Goal: Task Accomplishment & Management: Manage account settings

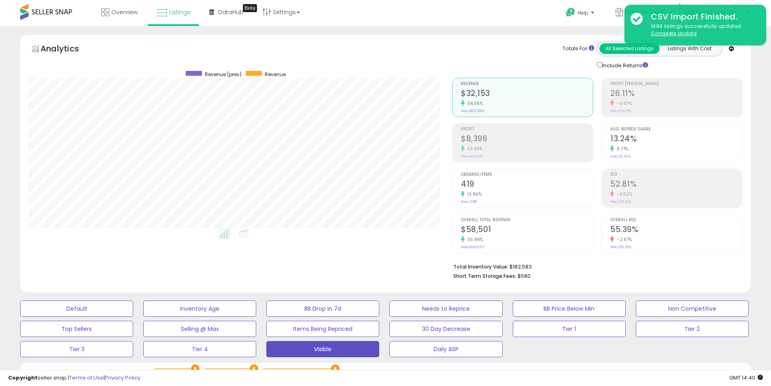
scroll to position [166, 424]
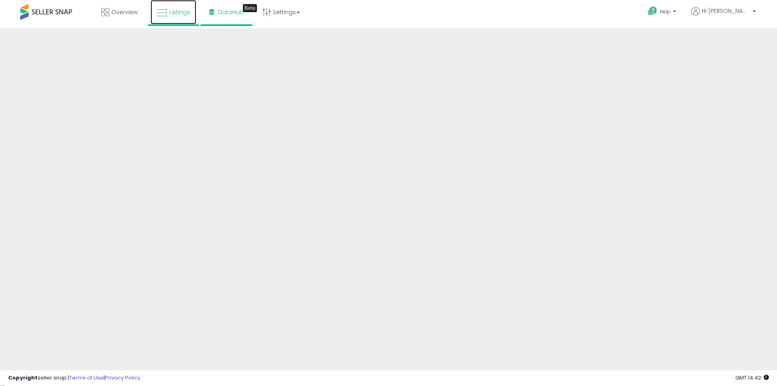
click at [189, 16] on link "Listings" at bounding box center [174, 12] width 46 height 24
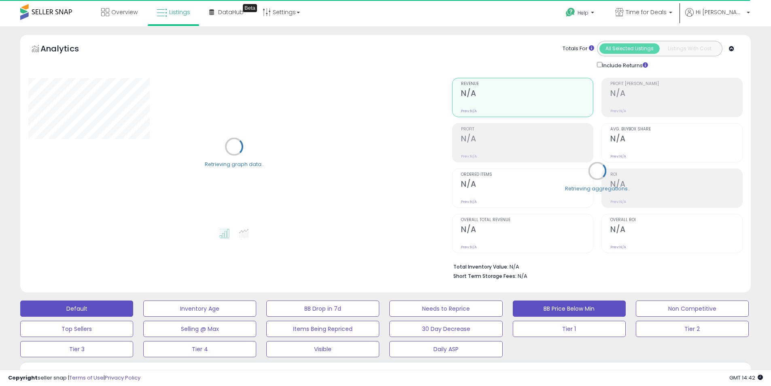
click at [582, 310] on button "BB Price Below Min" at bounding box center [569, 308] width 113 height 16
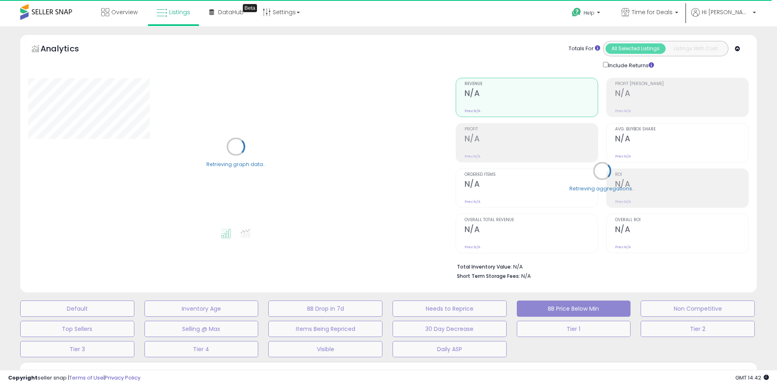
select select "**********"
select select "*"
select select
select select "*"
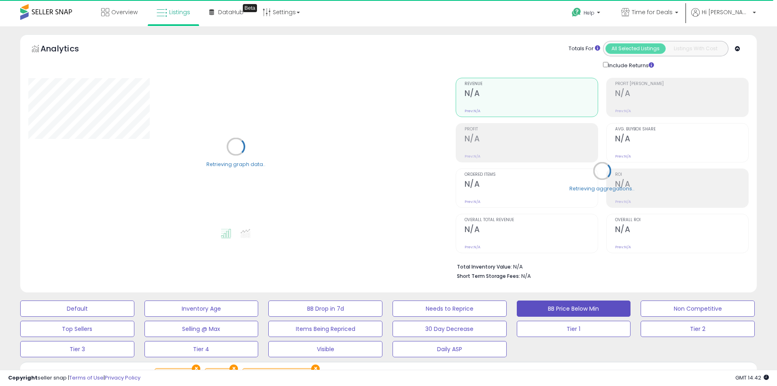
select select "**"
select select "********"
select select "**"
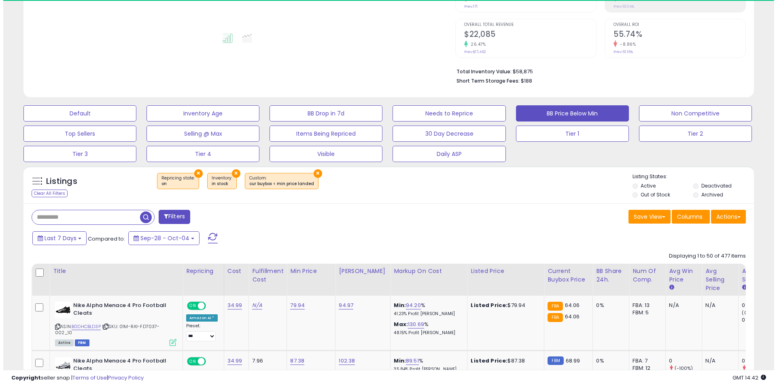
scroll to position [202, 0]
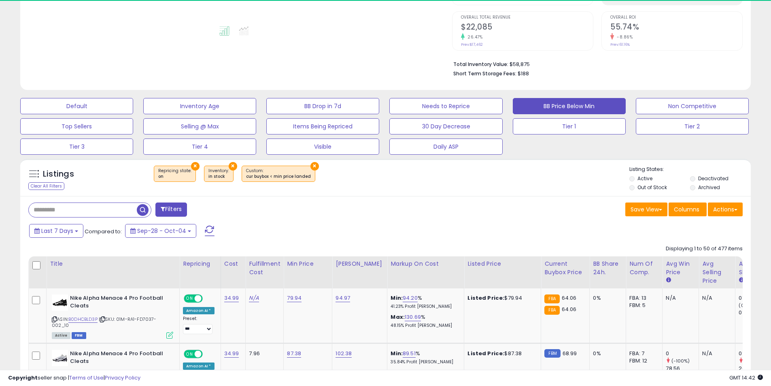
click at [170, 208] on button "Filters" at bounding box center [171, 209] width 32 height 14
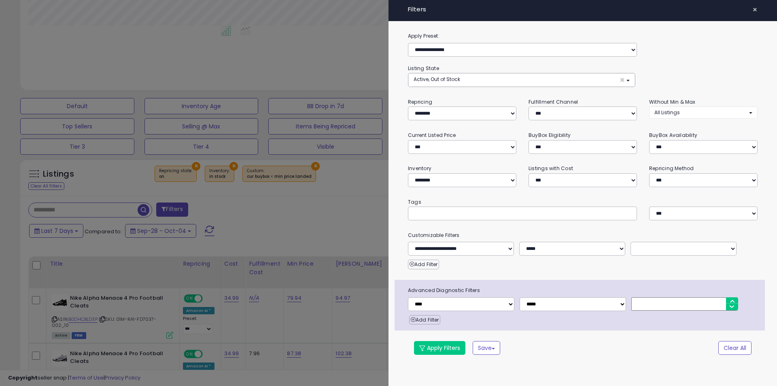
scroll to position [166, 427]
drag, startPoint x: 564, startPoint y: 116, endPoint x: 560, endPoint y: 120, distance: 5.4
click at [564, 116] on select "*** *** *** ***" at bounding box center [583, 113] width 108 height 14
select select "***"
click at [529, 106] on select "*** *** *** ***" at bounding box center [583, 113] width 108 height 14
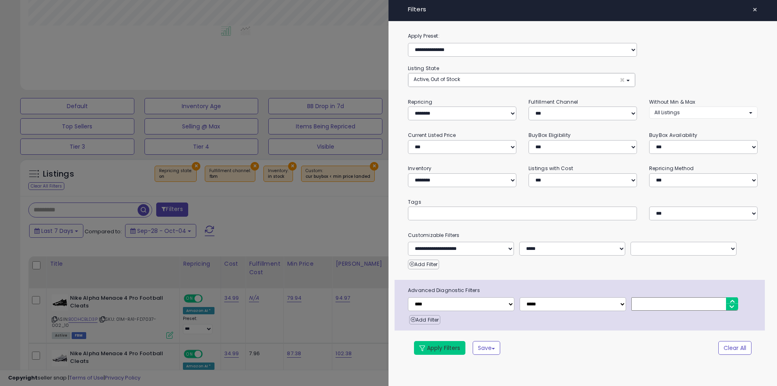
click at [421, 344] on button "Apply Filters" at bounding box center [439, 348] width 51 height 14
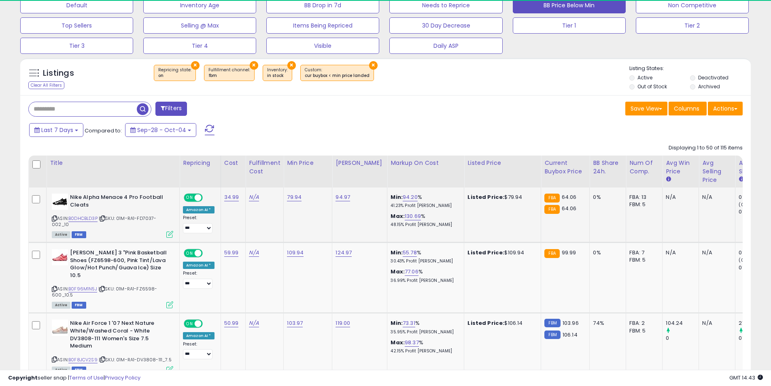
scroll to position [166, 424]
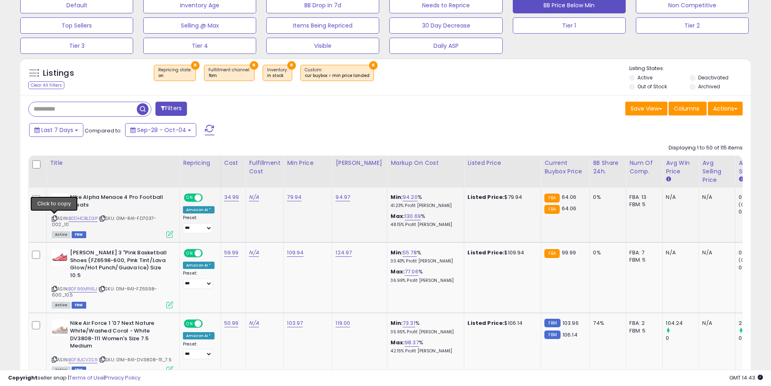
click at [55, 219] on icon at bounding box center [54, 218] width 5 height 4
click at [56, 287] on icon at bounding box center [54, 289] width 5 height 4
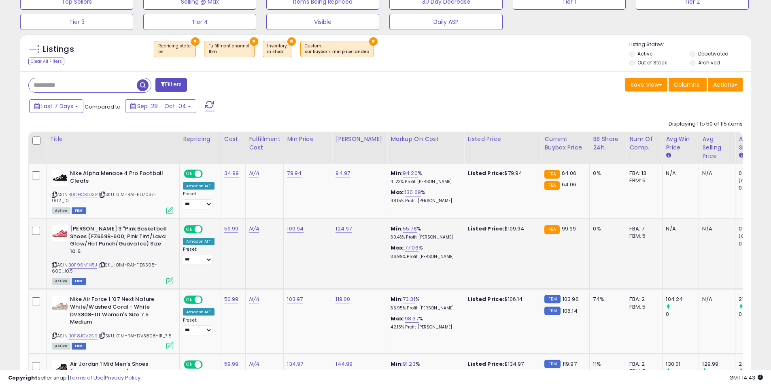
scroll to position [344, 0]
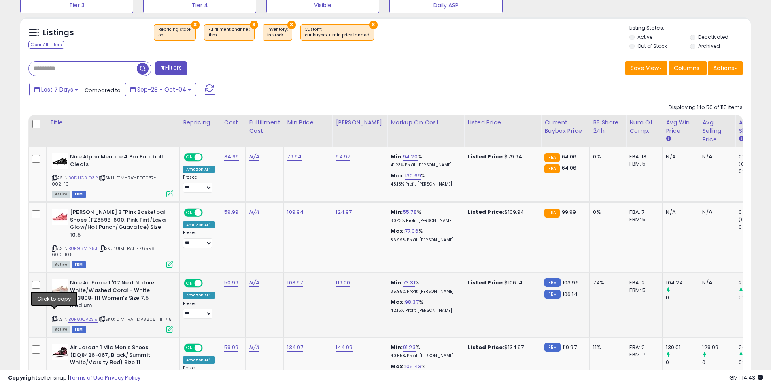
click at [54, 317] on icon at bounding box center [54, 319] width 5 height 4
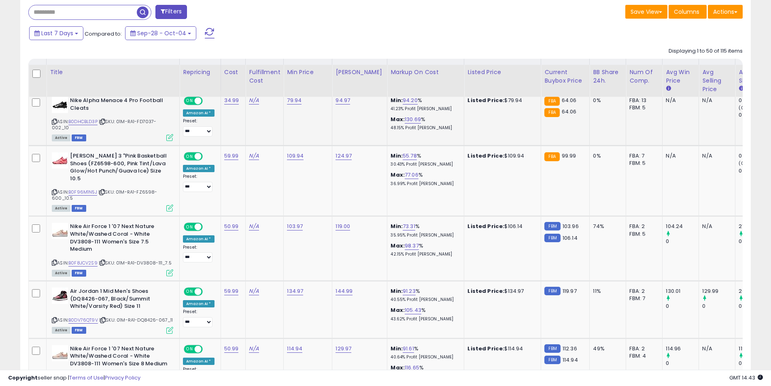
scroll to position [465, 0]
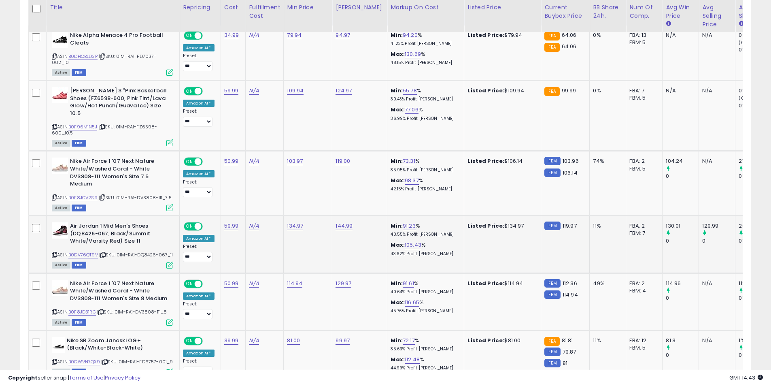
click at [55, 253] on icon at bounding box center [54, 255] width 5 height 4
click at [288, 222] on link "134.97" at bounding box center [295, 226] width 16 height 8
drag, startPoint x: 273, startPoint y: 205, endPoint x: 207, endPoint y: 199, distance: 66.7
type input "******"
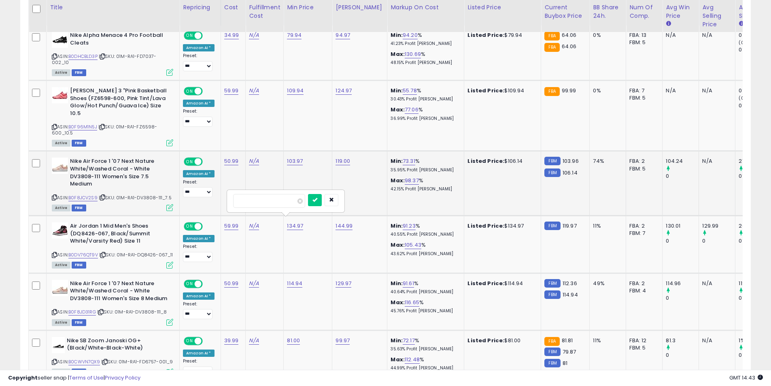
click button "submit" at bounding box center [315, 200] width 14 height 12
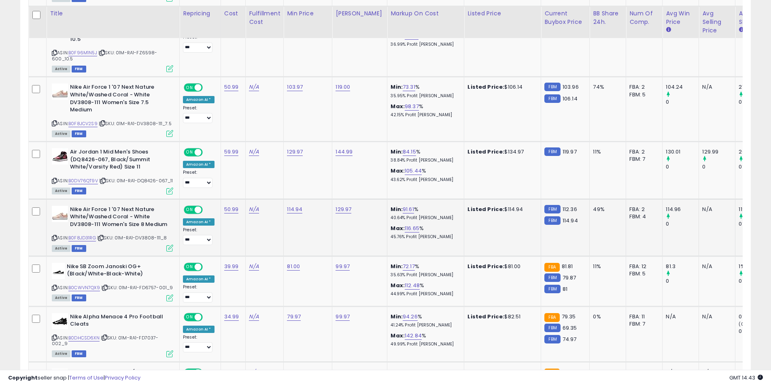
scroll to position [546, 0]
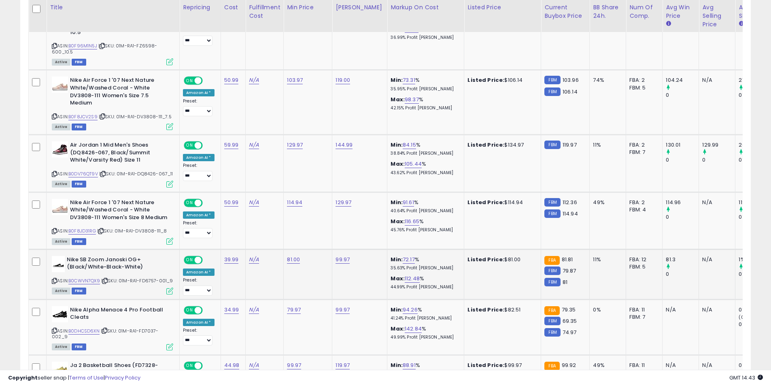
click at [54, 281] on icon at bounding box center [54, 281] width 5 height 4
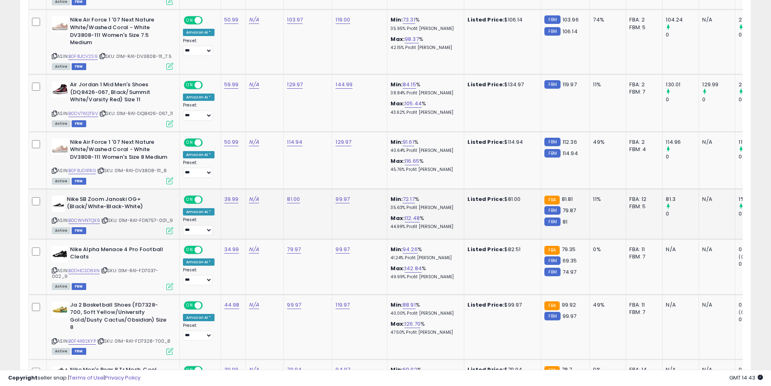
scroll to position [627, 0]
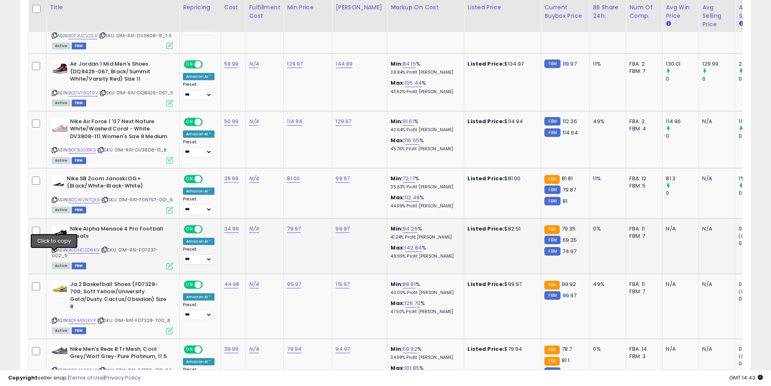
click at [54, 252] on icon at bounding box center [54, 249] width 5 height 4
click at [293, 233] on link "79.97" at bounding box center [294, 229] width 14 height 8
drag, startPoint x: 272, startPoint y: 213, endPoint x: 241, endPoint y: 215, distance: 30.8
click at [241, 215] on input "*****" at bounding box center [268, 215] width 72 height 14
type input "*****"
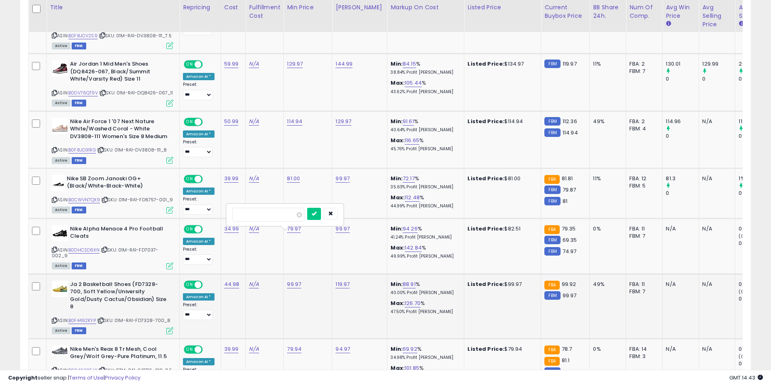
click button "submit" at bounding box center [314, 214] width 14 height 12
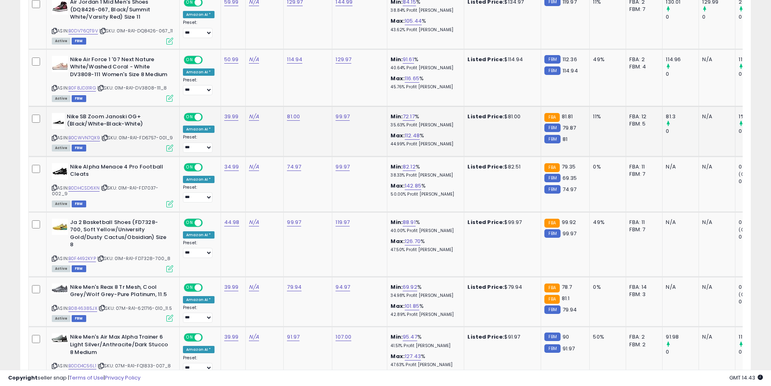
scroll to position [708, 0]
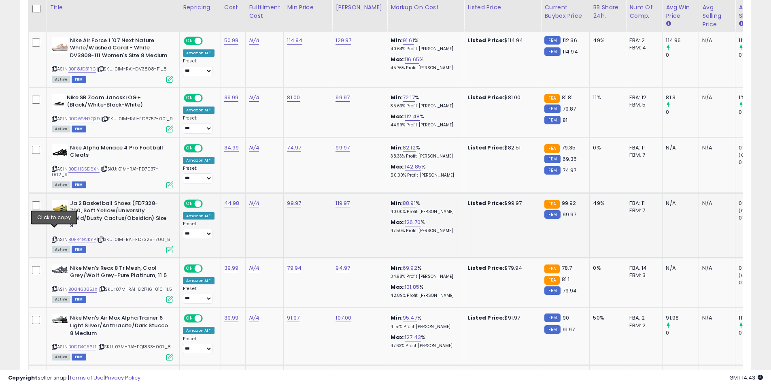
click at [55, 237] on icon at bounding box center [54, 239] width 5 height 4
click at [58, 280] on div "ASIN: B0846385JX | SKU: 07M-RA1-621716-010_11.5 Active FBM" at bounding box center [112, 283] width 121 height 38
click at [55, 287] on icon at bounding box center [54, 289] width 5 height 4
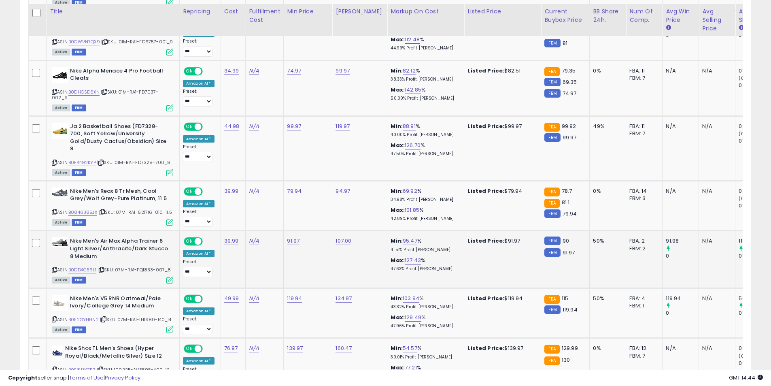
scroll to position [789, 0]
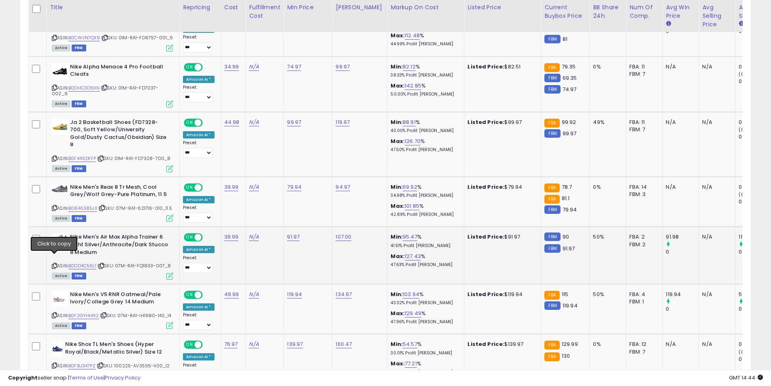
click at [54, 264] on icon at bounding box center [54, 266] width 5 height 4
click at [289, 233] on link "91.97" at bounding box center [293, 237] width 13 height 8
type input "*****"
click button "submit" at bounding box center [313, 209] width 14 height 12
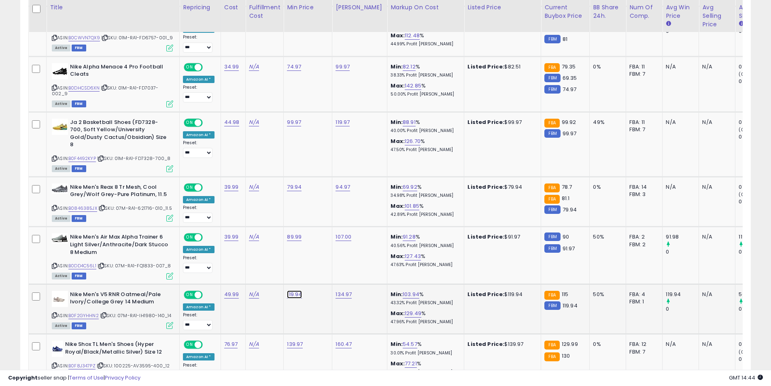
click at [290, 290] on link "119.94" at bounding box center [294, 294] width 15 height 8
type input "******"
click button "submit" at bounding box center [315, 266] width 14 height 12
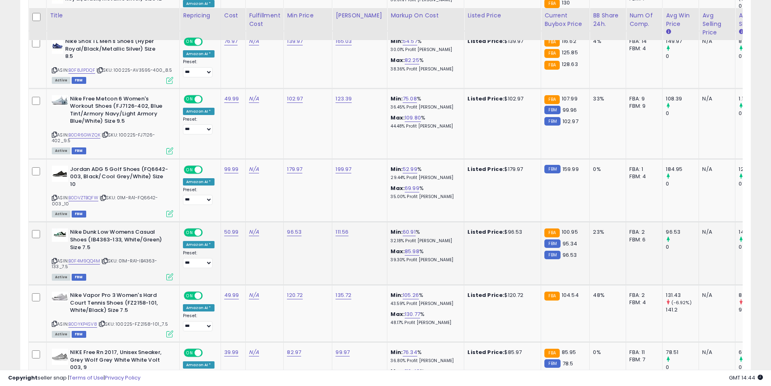
scroll to position [1153, 0]
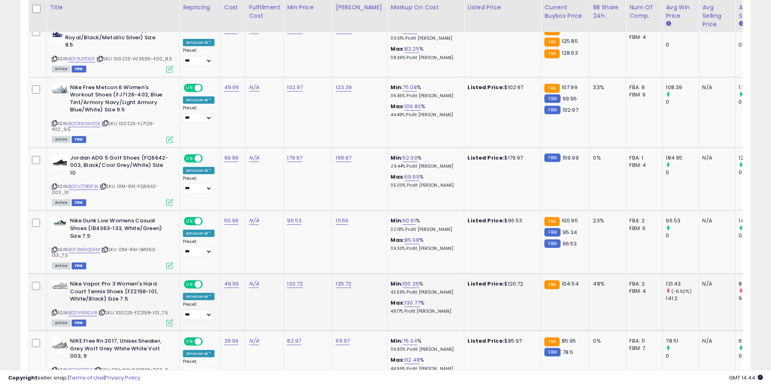
drag, startPoint x: 55, startPoint y: 290, endPoint x: 37, endPoint y: 283, distance: 19.8
click at [55, 310] on icon at bounding box center [54, 312] width 5 height 4
click at [291, 280] on link "120.72" at bounding box center [295, 284] width 16 height 8
drag, startPoint x: 258, startPoint y: 240, endPoint x: 217, endPoint y: 239, distance: 41.7
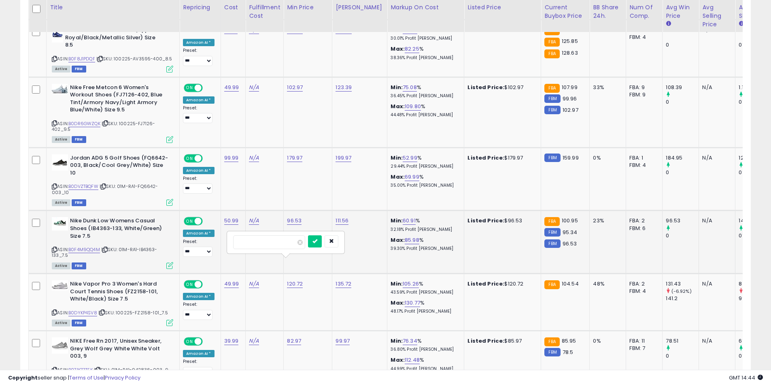
type input "******"
click button "submit" at bounding box center [315, 241] width 14 height 12
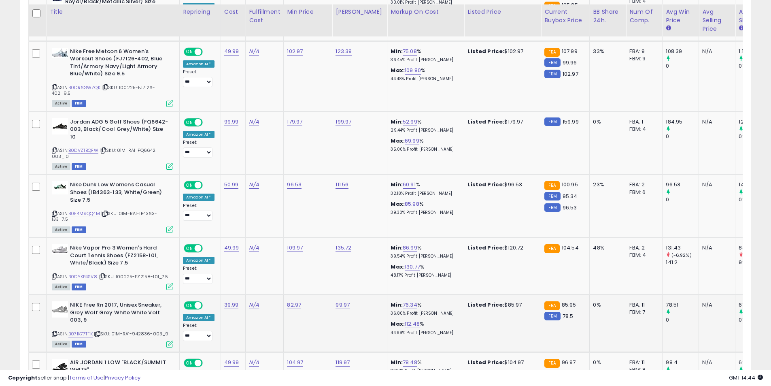
scroll to position [1194, 0]
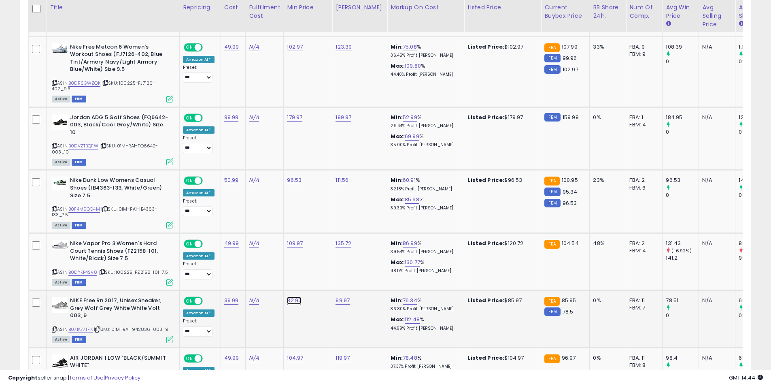
click at [289, 296] on link "82.97" at bounding box center [294, 300] width 14 height 8
drag, startPoint x: 276, startPoint y: 261, endPoint x: 197, endPoint y: 261, distance: 78.5
type input "*****"
click button "submit" at bounding box center [314, 258] width 14 height 12
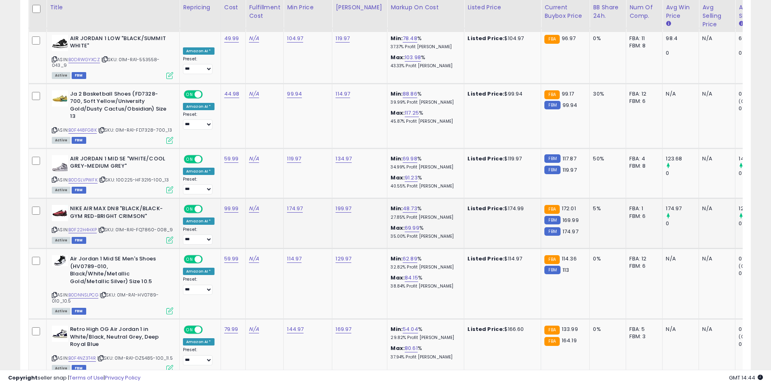
scroll to position [1518, 0]
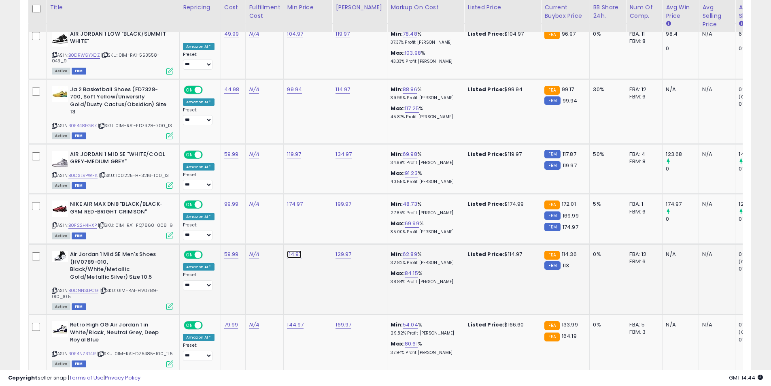
click at [291, 250] on link "114.97" at bounding box center [294, 254] width 15 height 8
drag, startPoint x: 259, startPoint y: 204, endPoint x: 249, endPoint y: 205, distance: 10.1
click at [246, 204] on input "******" at bounding box center [269, 205] width 72 height 14
type input "***"
click button "submit" at bounding box center [315, 204] width 14 height 12
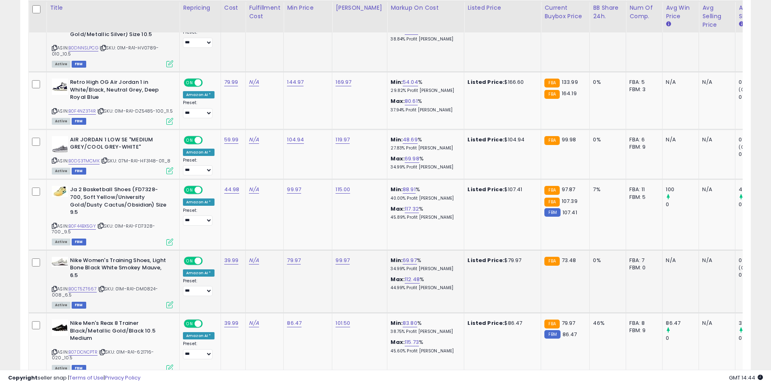
scroll to position [1761, 0]
click at [53, 349] on icon at bounding box center [54, 351] width 5 height 4
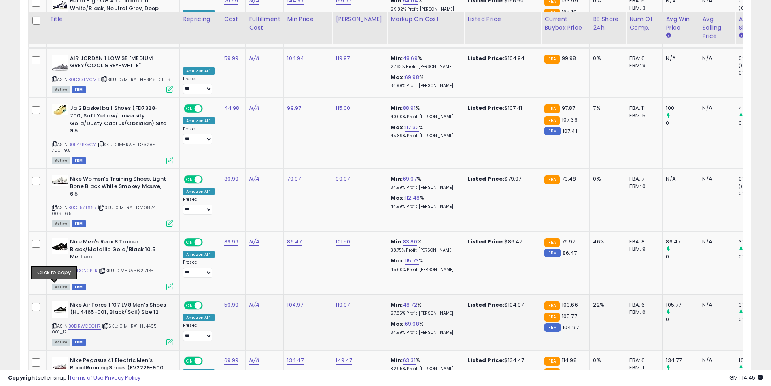
scroll to position [1922, 0]
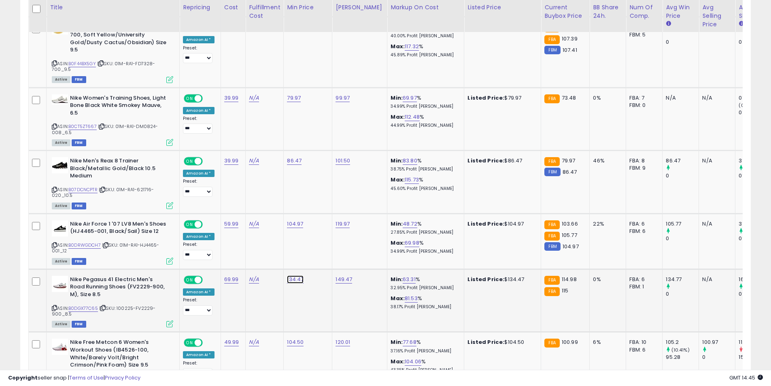
click at [288, 275] on link "134.47" at bounding box center [295, 279] width 17 height 8
drag, startPoint x: 253, startPoint y: 218, endPoint x: 207, endPoint y: 217, distance: 45.8
click at [207, 217] on tbody "**********" at bounding box center [483, 33] width 908 height 2930
type input "******"
click button "submit" at bounding box center [315, 220] width 14 height 12
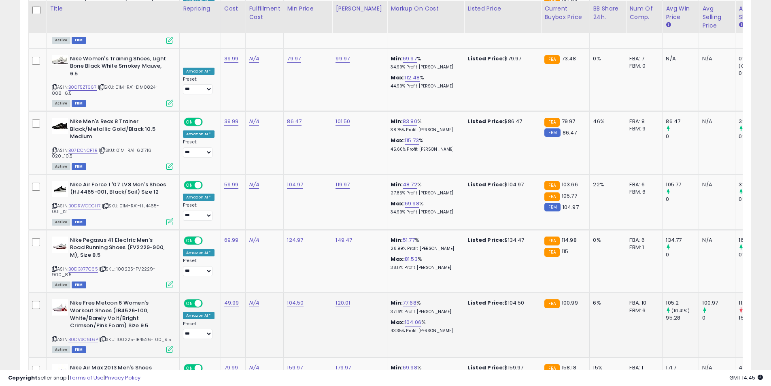
scroll to position [1963, 0]
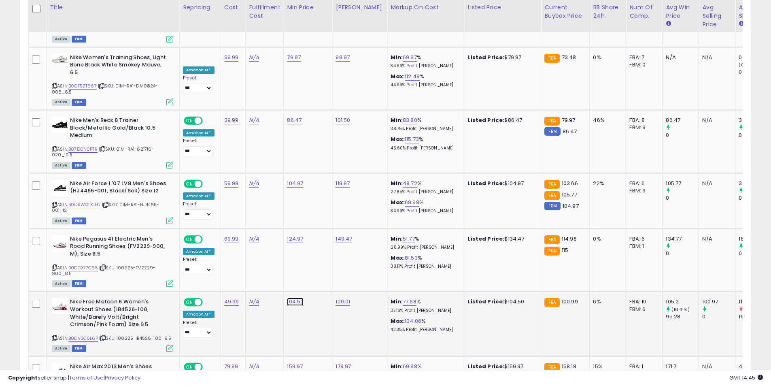
click at [292, 298] on link "104.50" at bounding box center [295, 302] width 17 height 8
drag, startPoint x: 272, startPoint y: 244, endPoint x: 198, endPoint y: 239, distance: 74.2
type input "******"
click button "submit" at bounding box center [315, 242] width 14 height 12
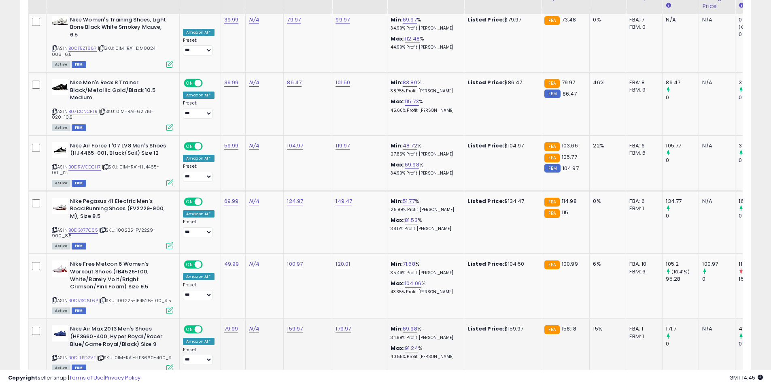
scroll to position [2003, 0]
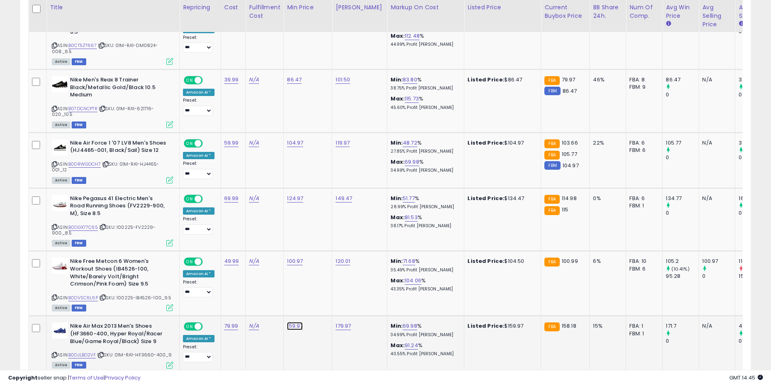
click at [291, 322] on link "159.97" at bounding box center [295, 326] width 16 height 8
drag, startPoint x: 230, startPoint y: 261, endPoint x: 196, endPoint y: 253, distance: 35.7
type input "******"
click button "submit" at bounding box center [315, 267] width 14 height 12
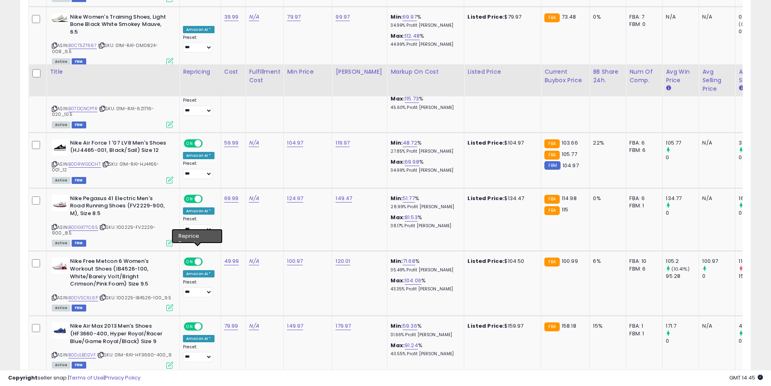
scroll to position [2125, 0]
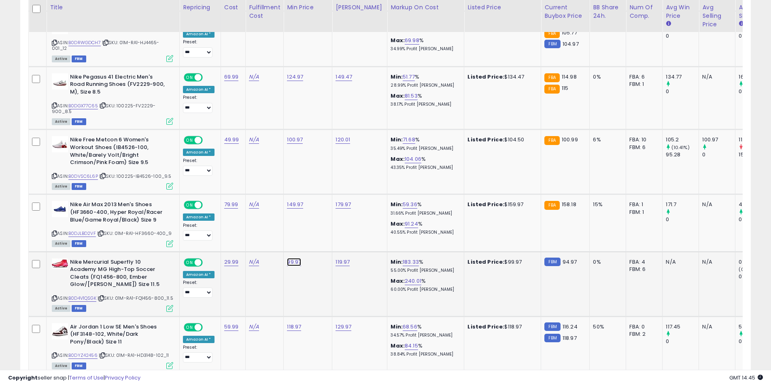
click at [293, 258] on link "99.97" at bounding box center [294, 262] width 14 height 8
drag, startPoint x: 266, startPoint y: 205, endPoint x: 222, endPoint y: 204, distance: 43.7
type input "*****"
click button "submit" at bounding box center [314, 203] width 14 height 12
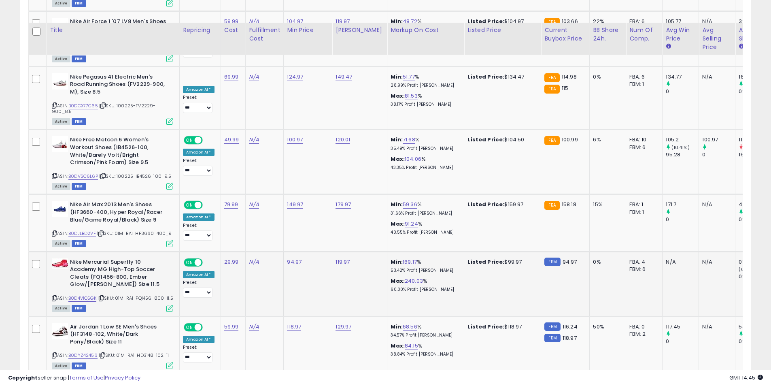
scroll to position [2165, 0]
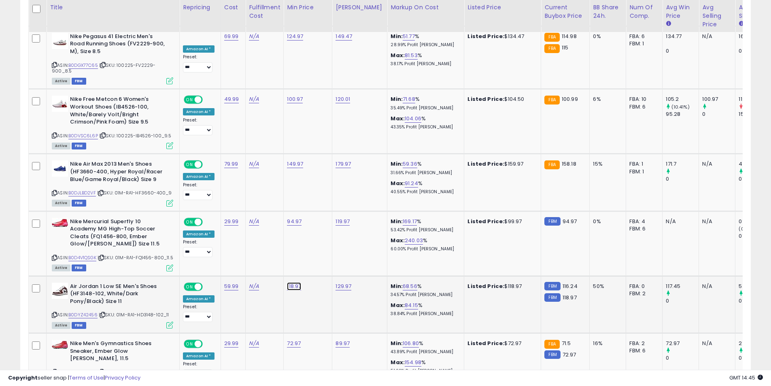
click at [294, 282] on link "118.97" at bounding box center [294, 286] width 14 height 8
drag, startPoint x: 273, startPoint y: 232, endPoint x: 192, endPoint y: 225, distance: 81.7
type input "******"
click button "submit" at bounding box center [315, 233] width 14 height 12
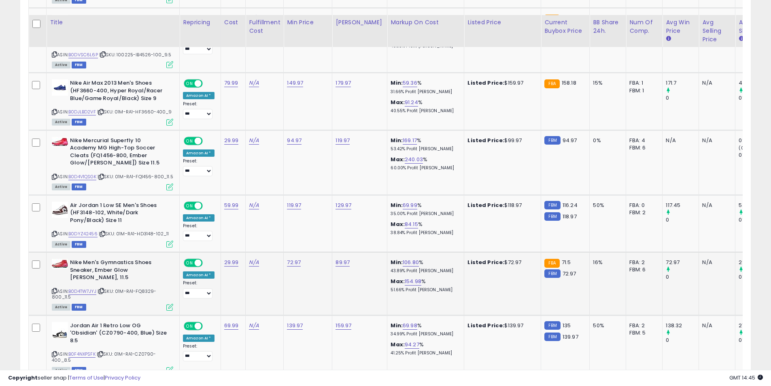
scroll to position [2287, 0]
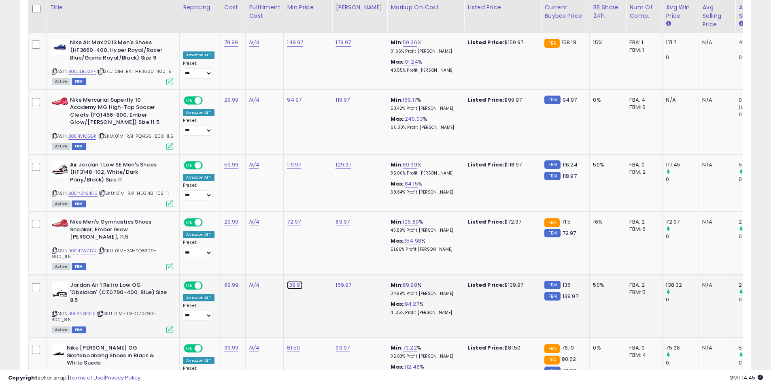
click at [293, 281] on link "139.97" at bounding box center [295, 285] width 16 height 8
type input "******"
click at [338, 232] on button "button" at bounding box center [332, 231] width 14 height 12
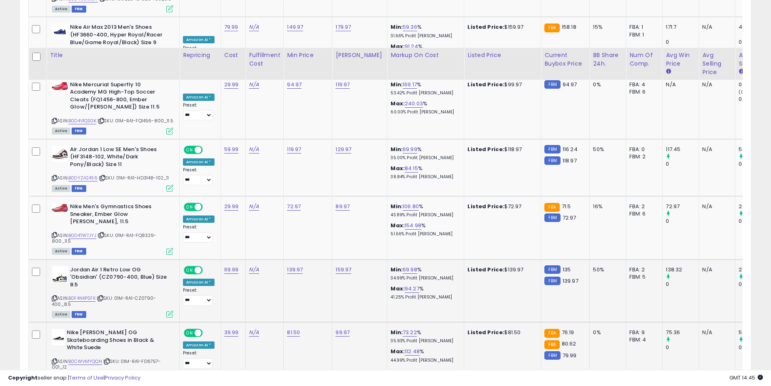
scroll to position [2368, 0]
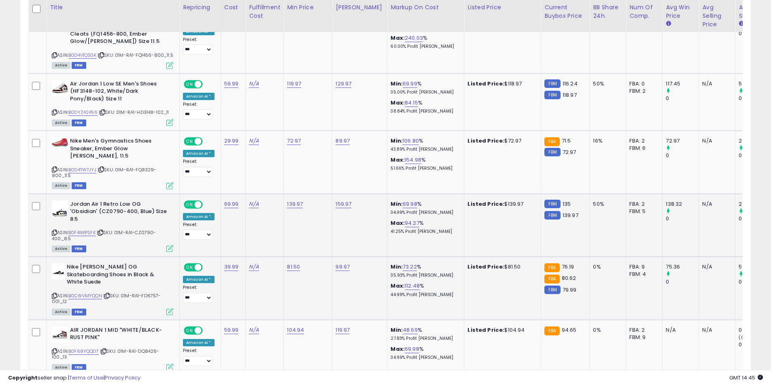
click at [56, 293] on icon at bounding box center [54, 295] width 5 height 4
click at [287, 263] on link "81.50" at bounding box center [293, 267] width 13 height 8
drag, startPoint x: 275, startPoint y: 207, endPoint x: 195, endPoint y: 206, distance: 79.7
type input "*****"
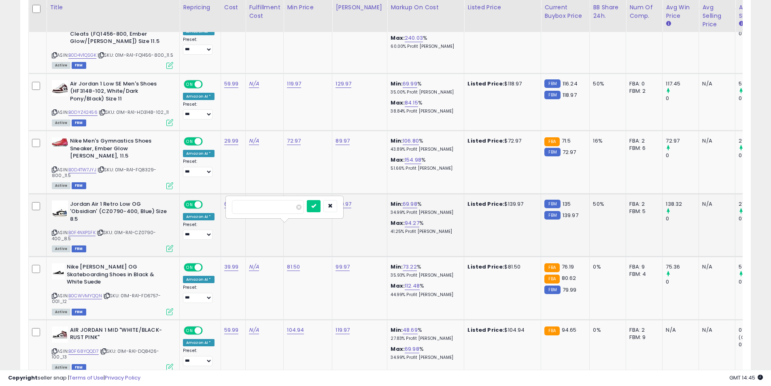
click button "submit" at bounding box center [314, 206] width 14 height 12
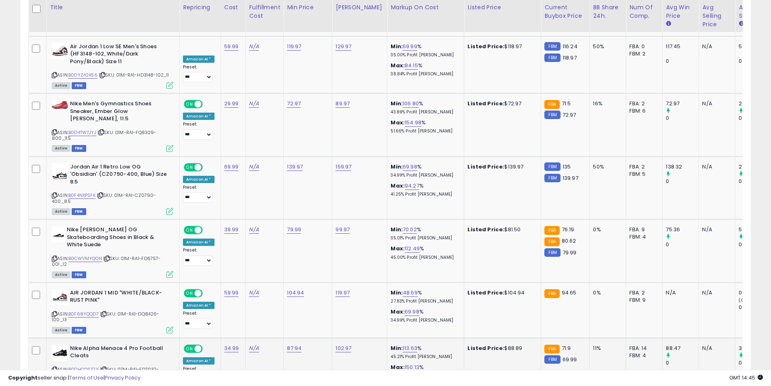
scroll to position [2408, 0]
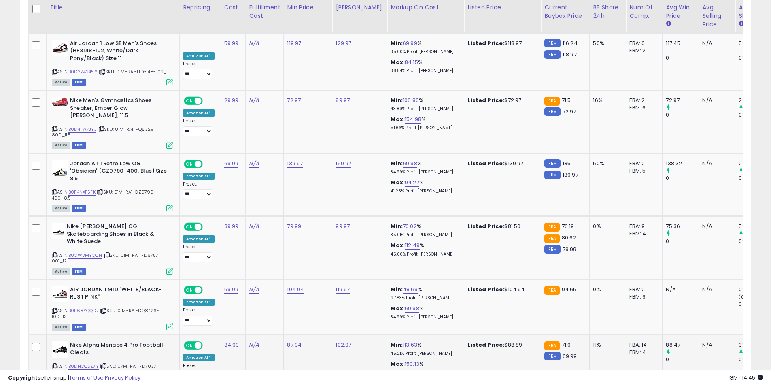
click at [56, 364] on icon at bounding box center [54, 366] width 5 height 4
click at [291, 341] on link "87.94" at bounding box center [294, 345] width 15 height 8
drag, startPoint x: 225, startPoint y: 272, endPoint x: 205, endPoint y: 270, distance: 19.9
type input "*****"
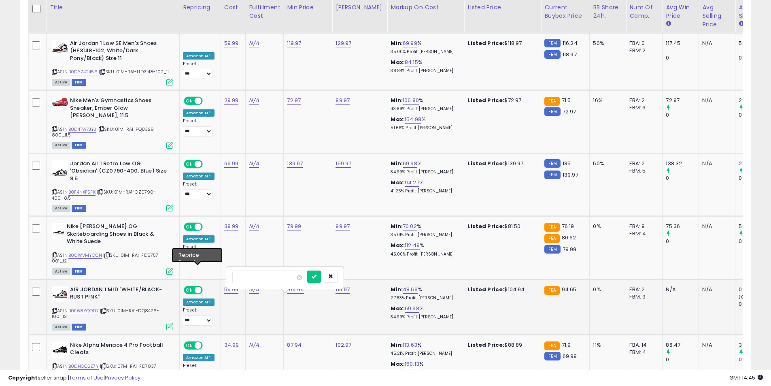
click button "submit" at bounding box center [314, 276] width 14 height 12
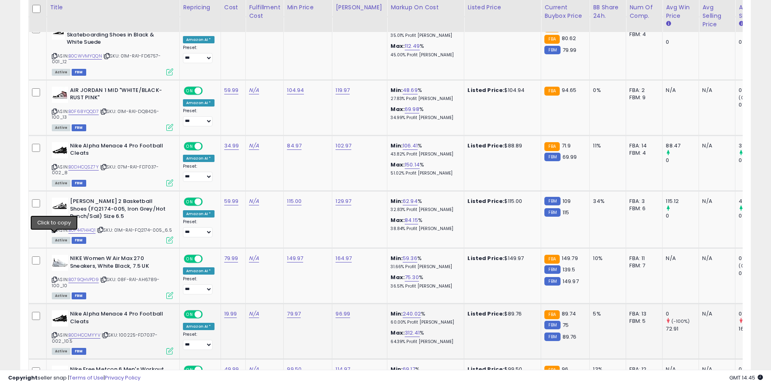
scroll to position [2611, 0]
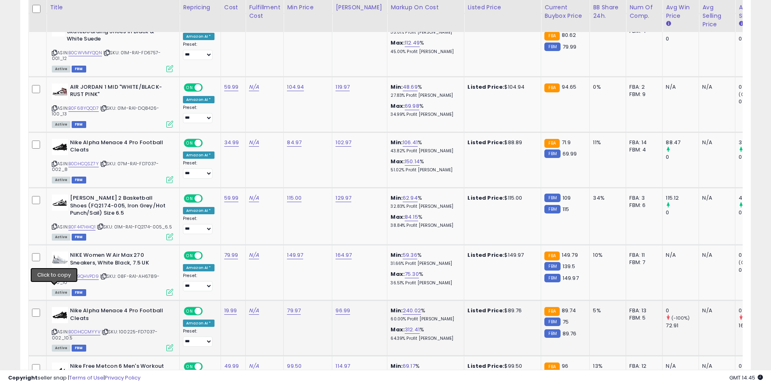
click at [54, 330] on icon at bounding box center [54, 332] width 5 height 4
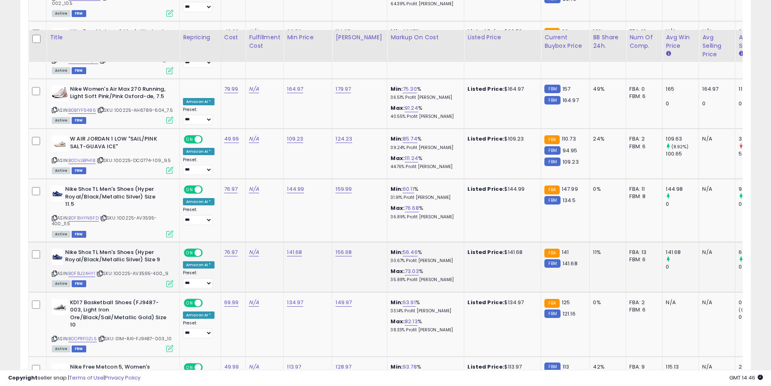
scroll to position [2975, 0]
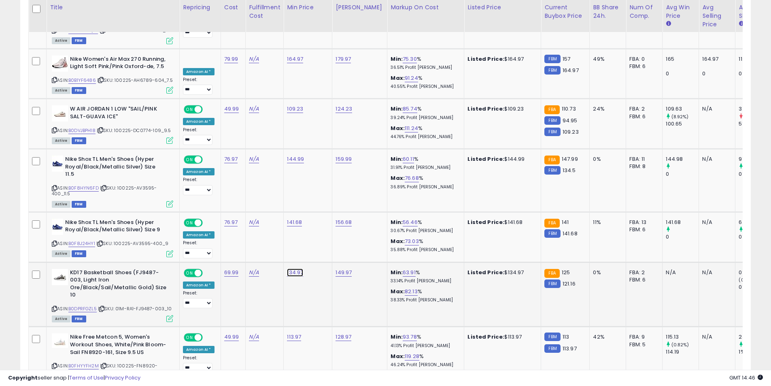
click at [287, 268] on link "134.97" at bounding box center [295, 272] width 16 height 8
drag, startPoint x: 268, startPoint y: 209, endPoint x: 165, endPoint y: 206, distance: 102.5
type input "******"
click button "submit" at bounding box center [315, 210] width 14 height 12
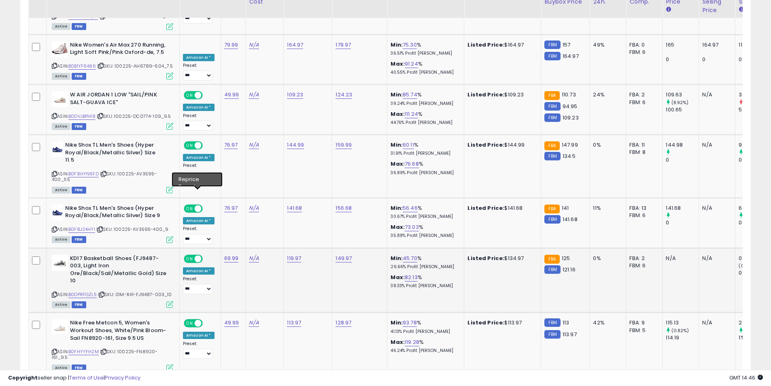
scroll to position [3015, 0]
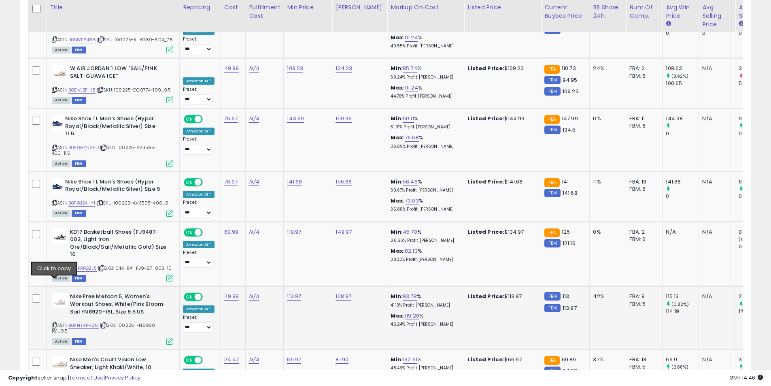
click at [53, 323] on icon at bounding box center [54, 325] width 5 height 4
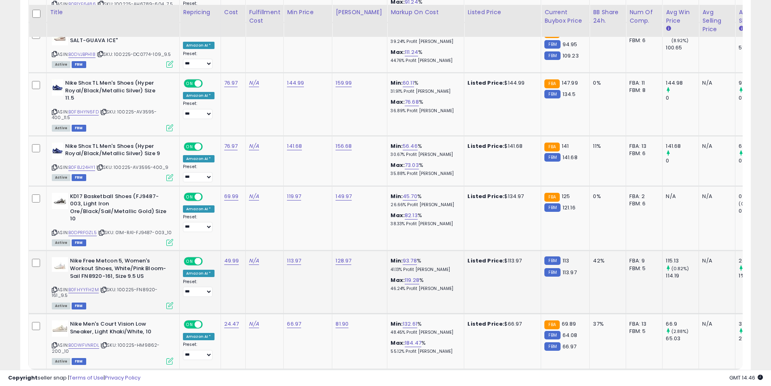
scroll to position [3056, 0]
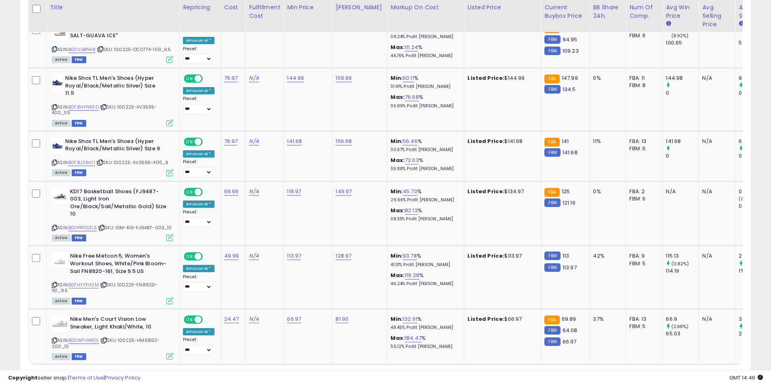
drag, startPoint x: 695, startPoint y: 337, endPoint x: 313, endPoint y: 200, distance: 405.9
click at [695, 373] on link "2" at bounding box center [695, 380] width 14 height 14
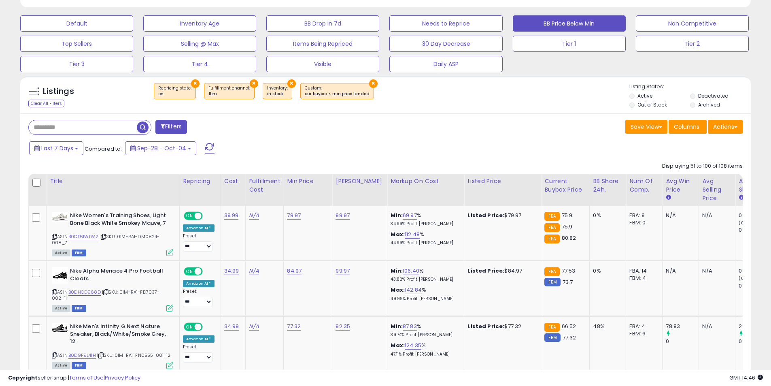
scroll to position [303, 0]
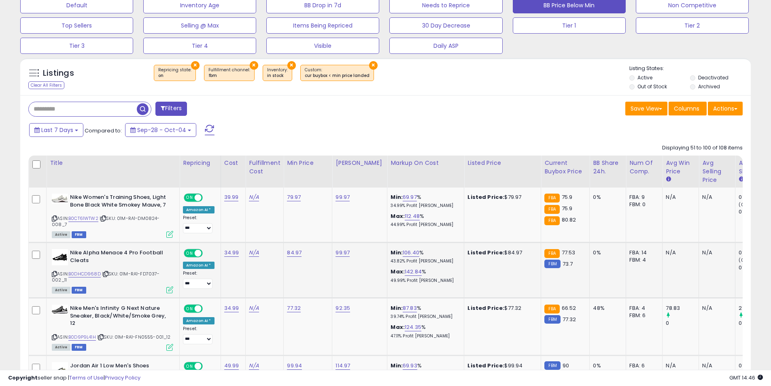
click at [53, 274] on icon at bounding box center [54, 274] width 5 height 4
click at [293, 253] on link "84.97" at bounding box center [294, 253] width 15 height 8
drag, startPoint x: 261, startPoint y: 228, endPoint x: 217, endPoint y: 225, distance: 43.4
type input "*****"
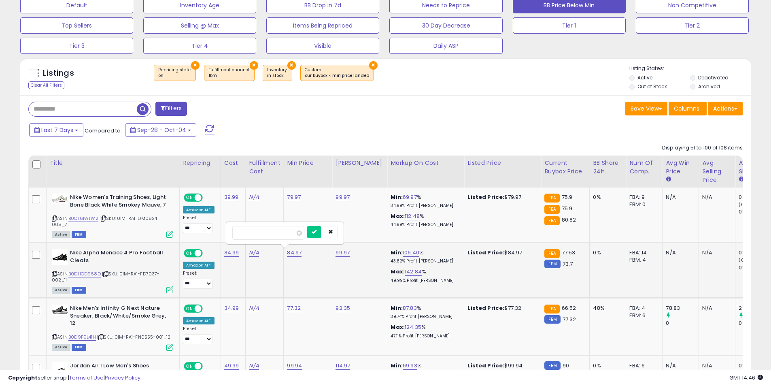
click button "submit" at bounding box center [314, 232] width 14 height 12
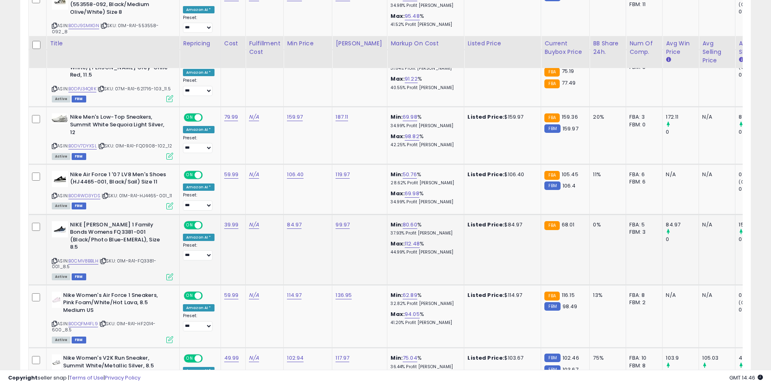
scroll to position [708, 0]
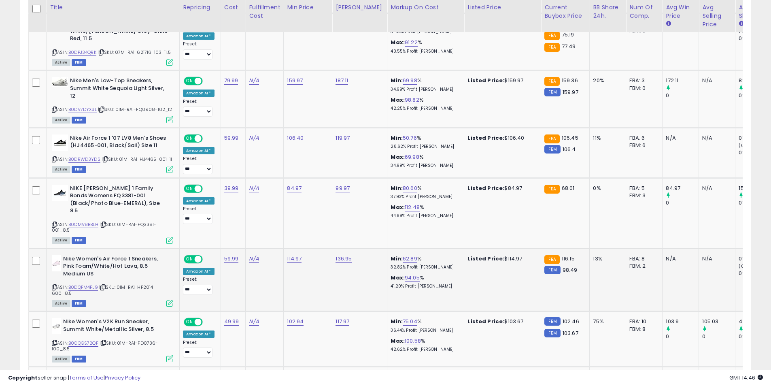
click at [55, 285] on icon at bounding box center [54, 287] width 5 height 4
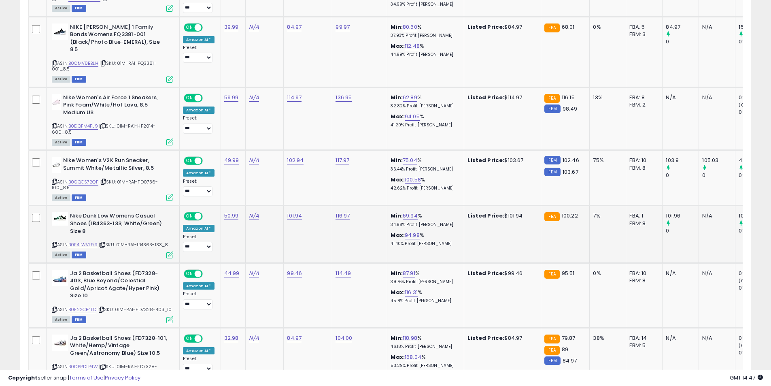
scroll to position [870, 0]
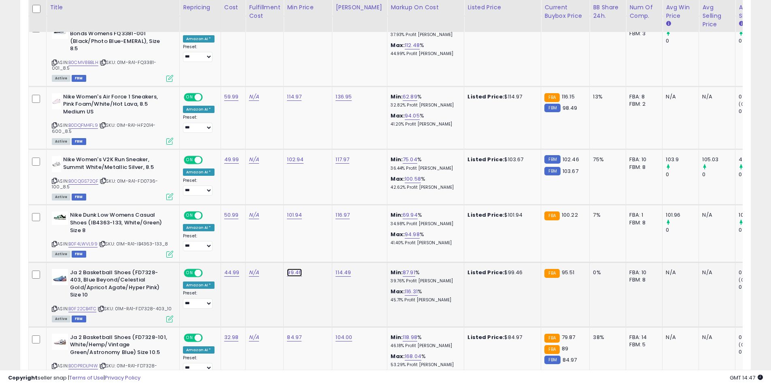
click at [293, 268] on link "99.46" at bounding box center [294, 272] width 15 height 8
drag, startPoint x: 255, startPoint y: 245, endPoint x: 207, endPoint y: 241, distance: 48.7
type input "*****"
click button "submit" at bounding box center [315, 244] width 14 height 12
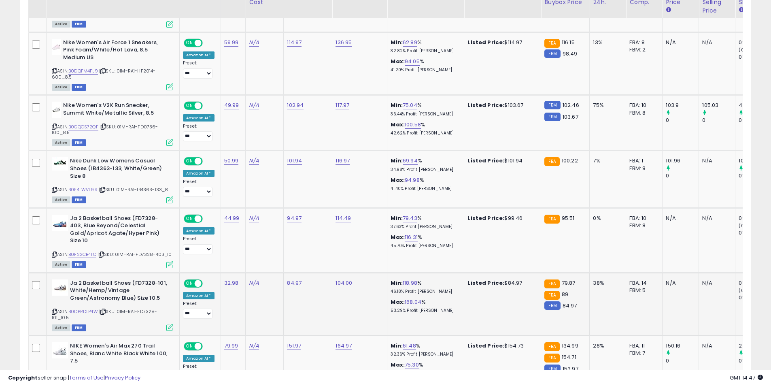
scroll to position [991, 0]
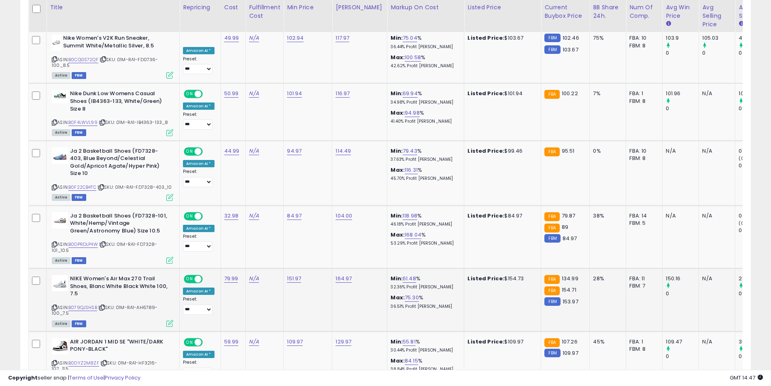
click at [55, 305] on icon at bounding box center [54, 307] width 5 height 4
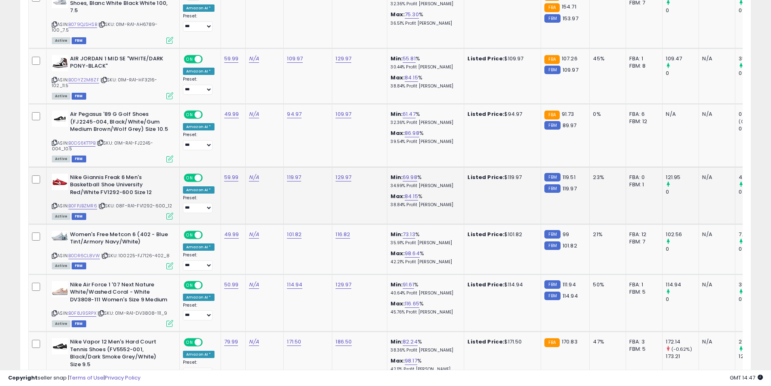
scroll to position [1275, 0]
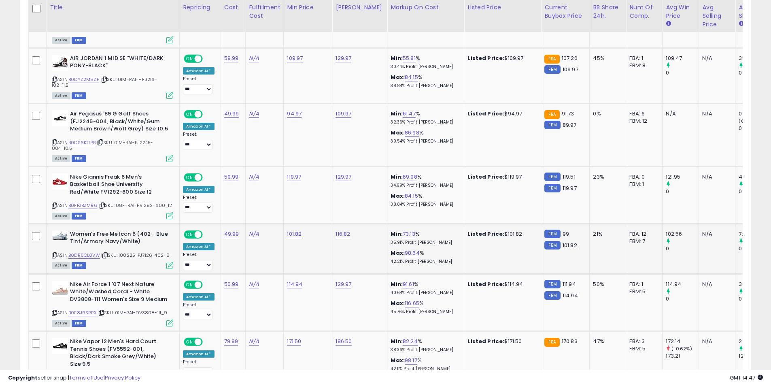
click at [54, 253] on icon at bounding box center [54, 255] width 5 height 4
click at [290, 230] on link "101.82" at bounding box center [294, 234] width 15 height 8
type input "******"
click button "submit" at bounding box center [315, 193] width 14 height 12
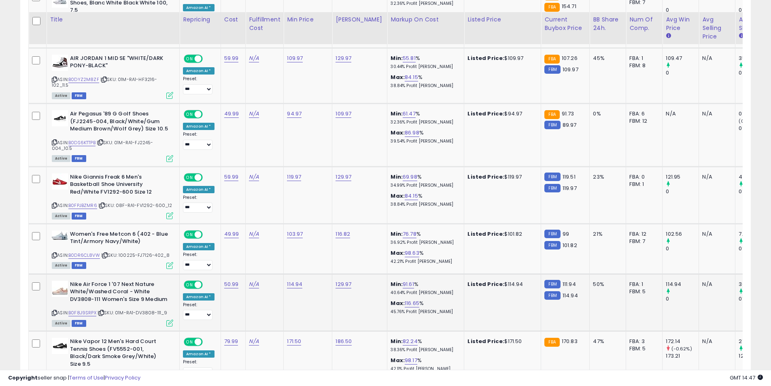
scroll to position [1315, 0]
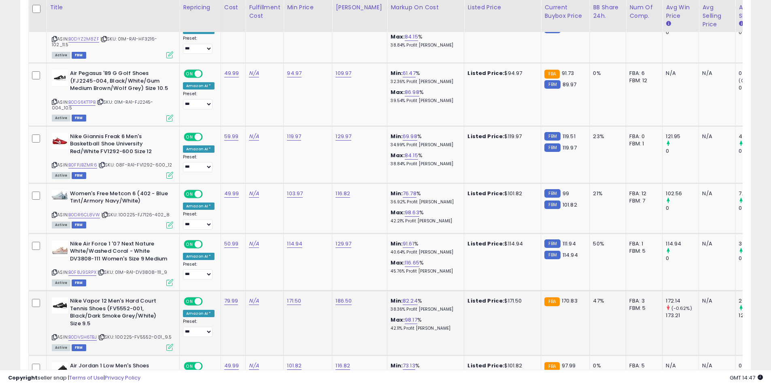
click at [55, 335] on icon at bounding box center [54, 337] width 5 height 4
click at [287, 297] on link "171.50" at bounding box center [294, 301] width 14 height 8
drag, startPoint x: 279, startPoint y: 262, endPoint x: 200, endPoint y: 255, distance: 78.9
click at [338, 259] on button "button" at bounding box center [331, 260] width 14 height 12
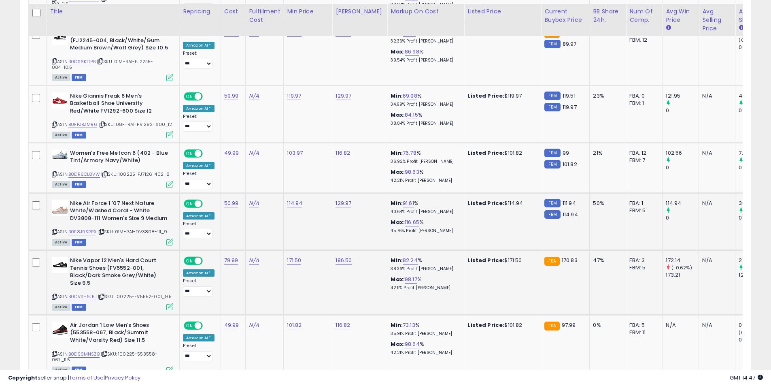
scroll to position [1396, 0]
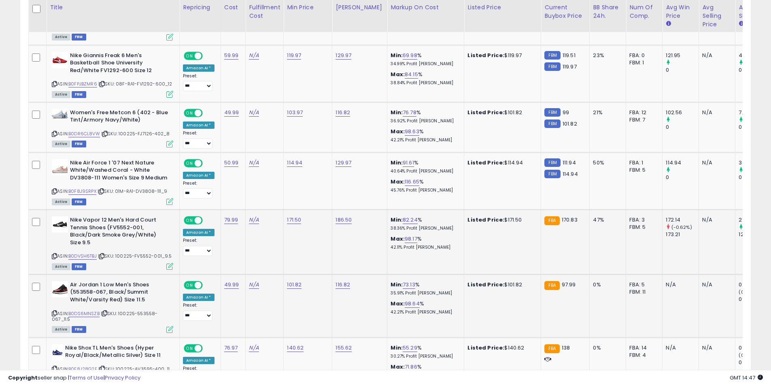
click at [51, 293] on div "Air Jordan 1 Low Men's Shoes (553558-067, Black/Summit White/Varsity Red) Size …" at bounding box center [111, 306] width 123 height 51
click at [53, 311] on icon at bounding box center [54, 313] width 5 height 4
click at [288, 281] on link "101.82" at bounding box center [294, 285] width 15 height 8
drag, startPoint x: 285, startPoint y: 242, endPoint x: 198, endPoint y: 242, distance: 87.8
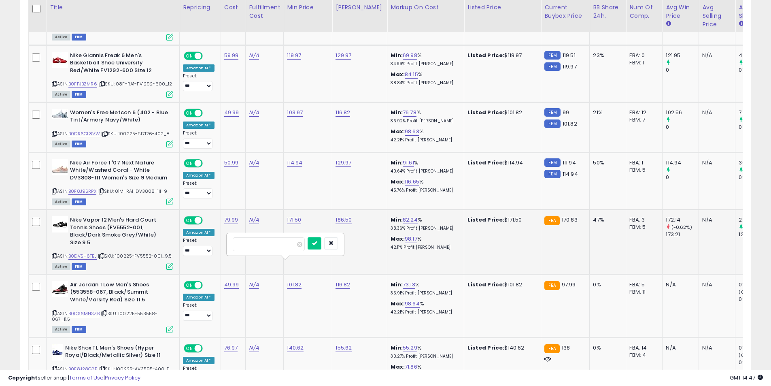
type input "*****"
click button "submit" at bounding box center [315, 243] width 14 height 12
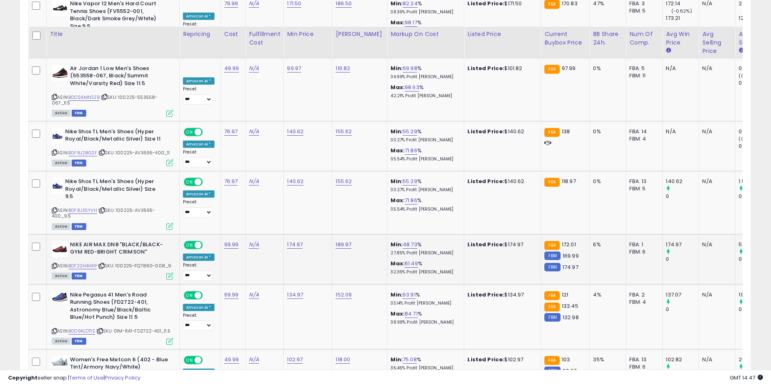
scroll to position [1639, 0]
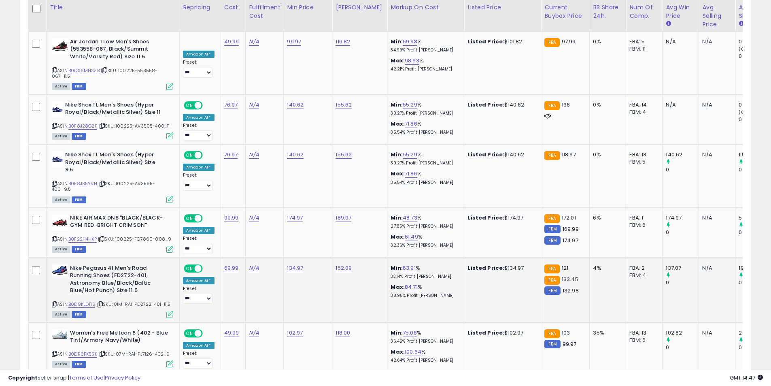
click at [56, 302] on icon at bounding box center [54, 304] width 5 height 4
click at [292, 264] on link "134.97" at bounding box center [295, 268] width 16 height 8
drag, startPoint x: 274, startPoint y: 217, endPoint x: 195, endPoint y: 210, distance: 79.2
click at [195, 210] on tbody "**********" at bounding box center [483, 325] width 908 height 2947
type input "******"
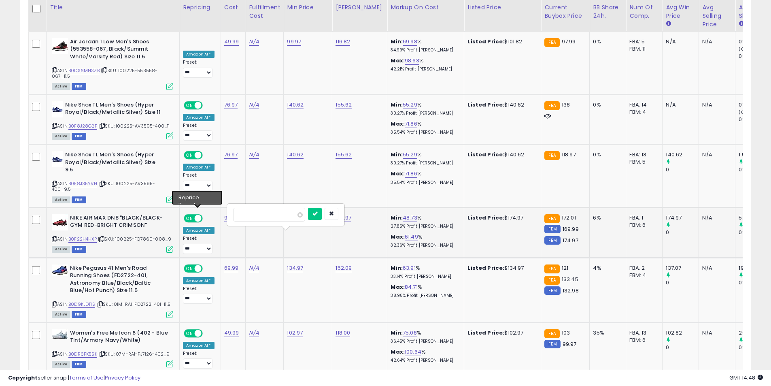
click button "submit" at bounding box center [315, 214] width 14 height 12
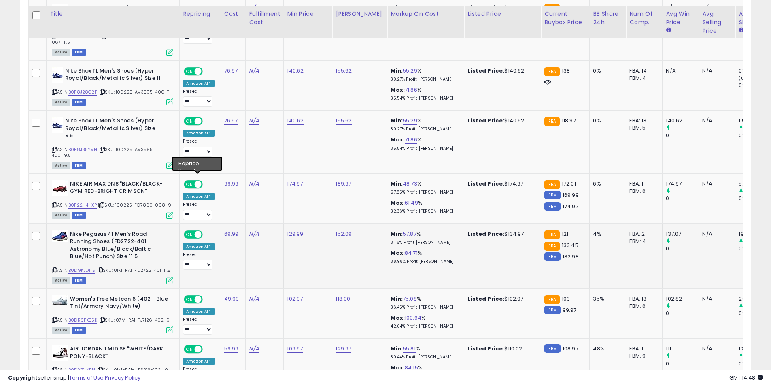
scroll to position [1680, 0]
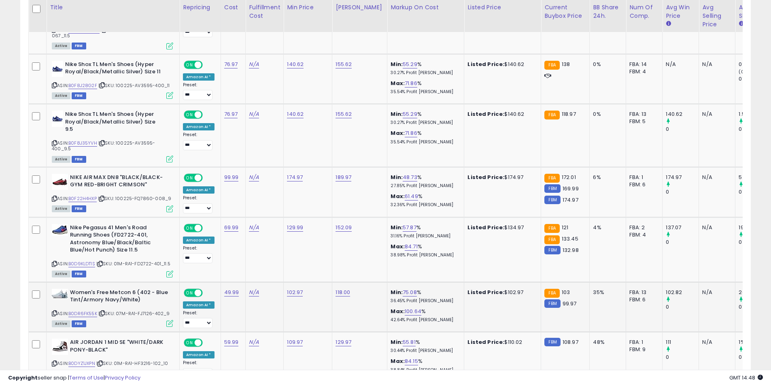
click at [56, 311] on icon at bounding box center [54, 313] width 5 height 4
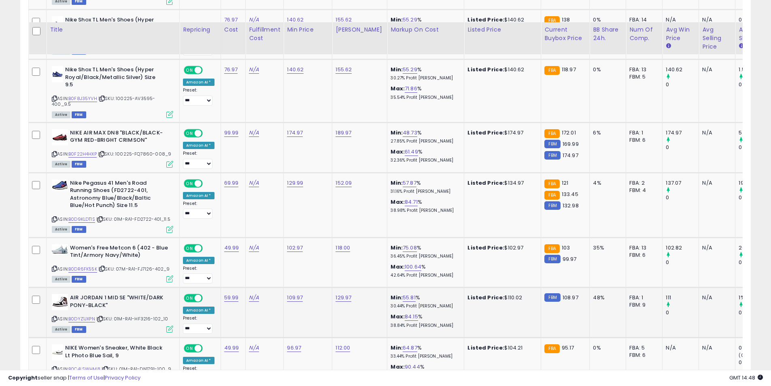
scroll to position [1761, 0]
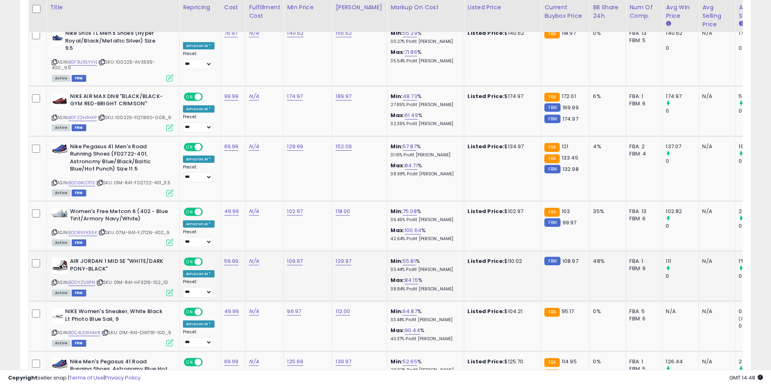
click at [53, 280] on icon at bounding box center [54, 282] width 5 height 4
click at [294, 257] on link "109.97" at bounding box center [295, 261] width 16 height 8
type input "***"
click button "submit" at bounding box center [315, 207] width 14 height 12
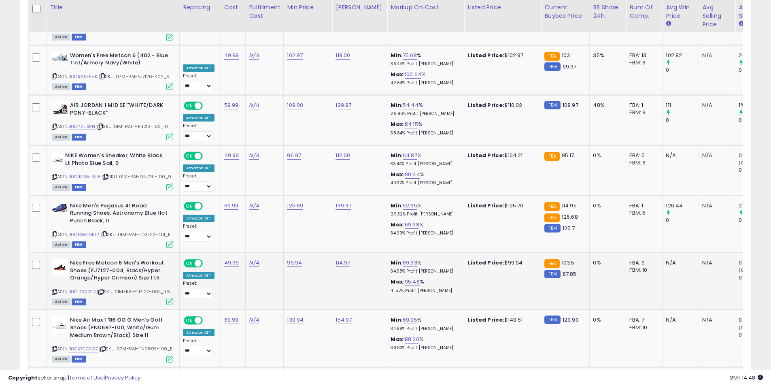
scroll to position [1922, 0]
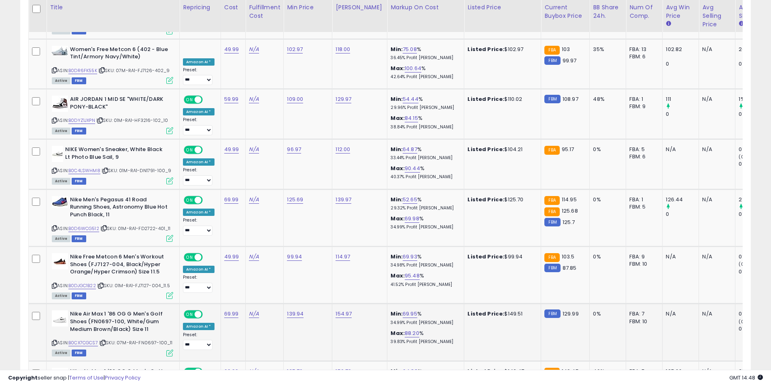
click at [55, 340] on icon at bounding box center [54, 342] width 5 height 4
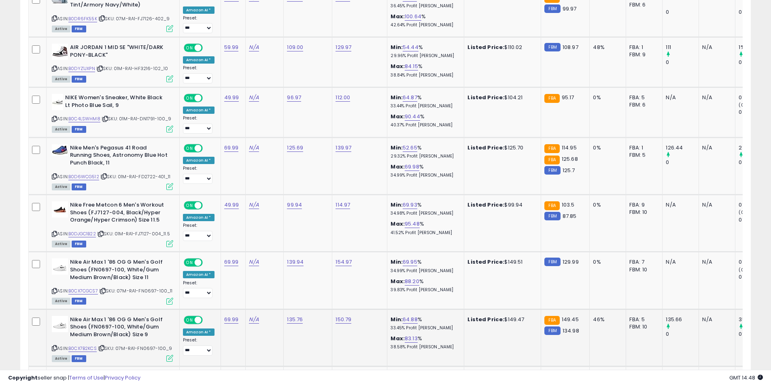
scroll to position [2003, 0]
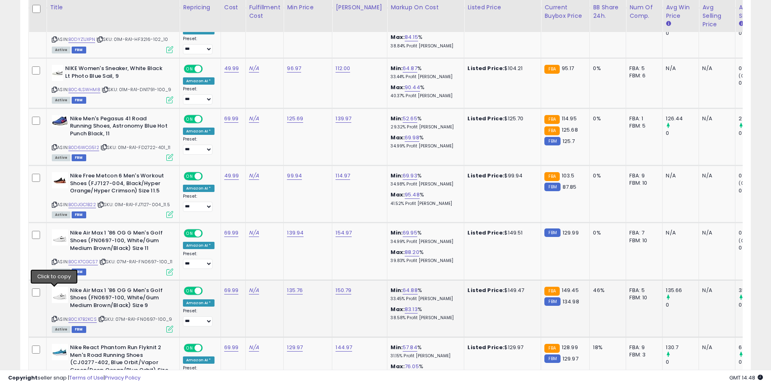
click at [54, 317] on icon at bounding box center [54, 319] width 5 height 4
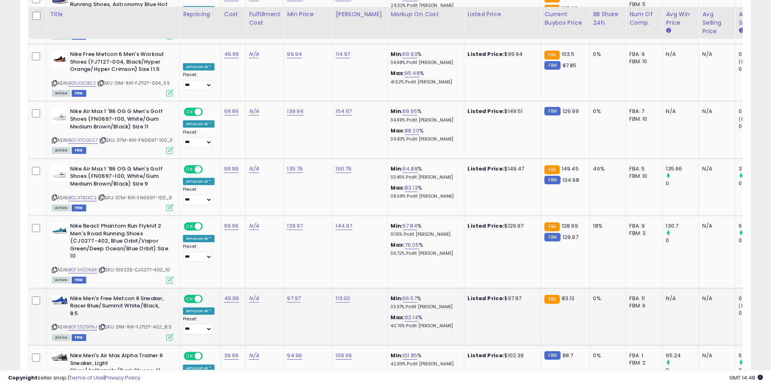
scroll to position [2206, 0]
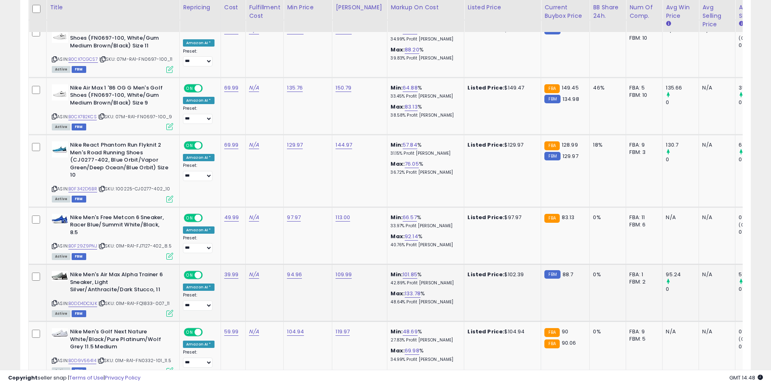
click at [53, 301] on icon at bounding box center [54, 303] width 5 height 4
click at [294, 270] on link "94.96" at bounding box center [294, 274] width 15 height 8
drag, startPoint x: 291, startPoint y: 229, endPoint x: 241, endPoint y: 222, distance: 50.2
click at [241, 222] on input "*****" at bounding box center [269, 227] width 72 height 14
type input "*****"
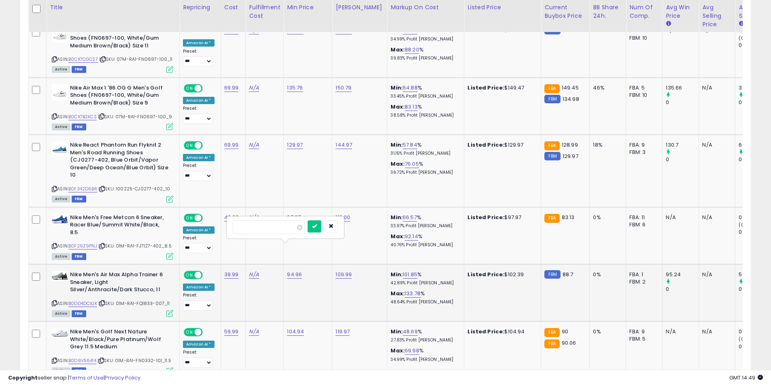
click button "submit" at bounding box center [315, 226] width 14 height 12
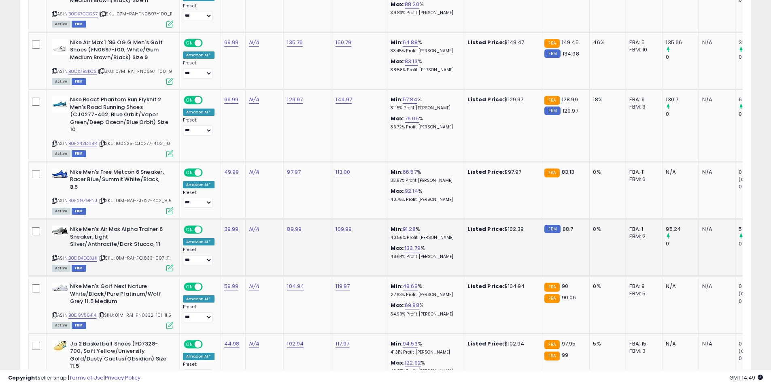
scroll to position [2287, 0]
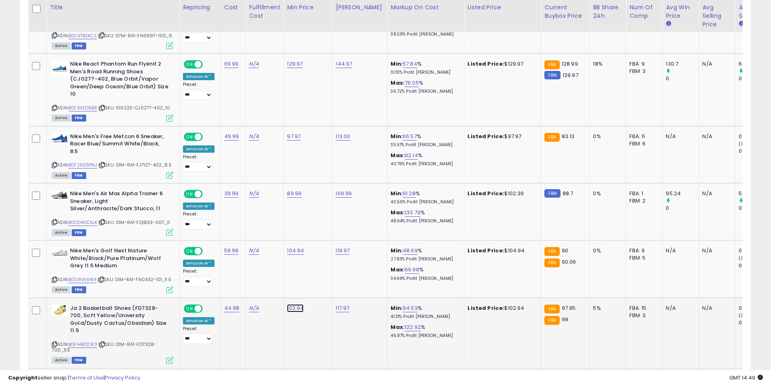
click at [295, 304] on link "102.94" at bounding box center [295, 308] width 17 height 8
type input "*****"
click button "submit" at bounding box center [315, 260] width 14 height 12
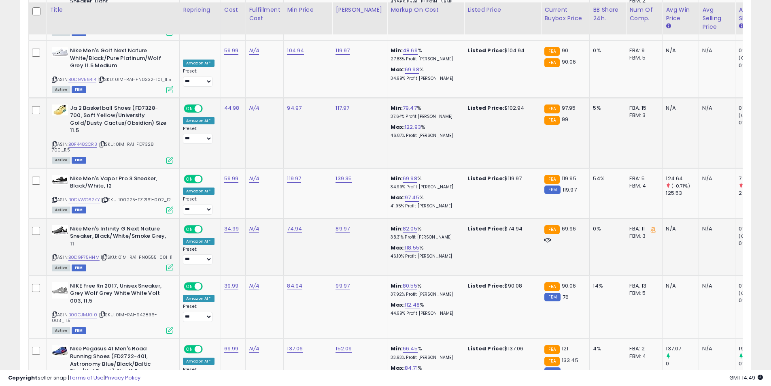
scroll to position [2489, 0]
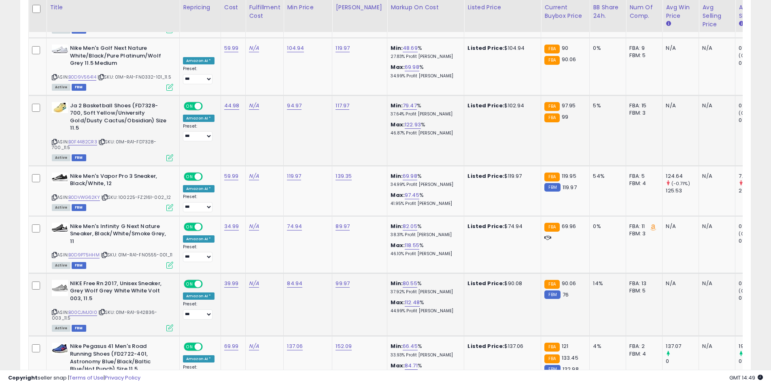
drag, startPoint x: 55, startPoint y: 278, endPoint x: 52, endPoint y: 275, distance: 4.6
click at [55, 310] on icon at bounding box center [54, 312] width 5 height 4
click at [290, 279] on link "84.94" at bounding box center [294, 283] width 15 height 8
drag, startPoint x: 256, startPoint y: 227, endPoint x: 187, endPoint y: 223, distance: 68.6
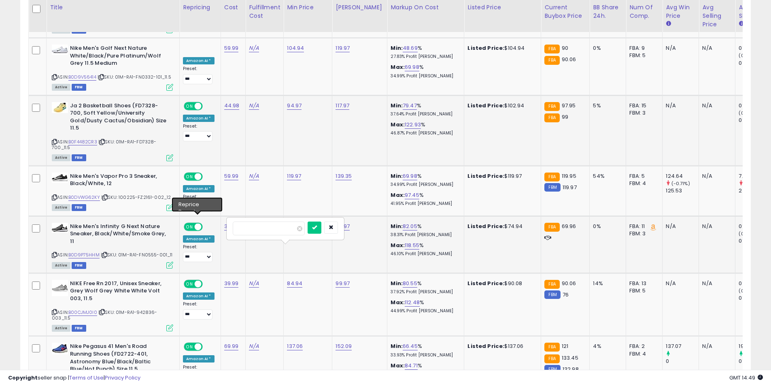
type input "*****"
click button "submit" at bounding box center [315, 227] width 14 height 12
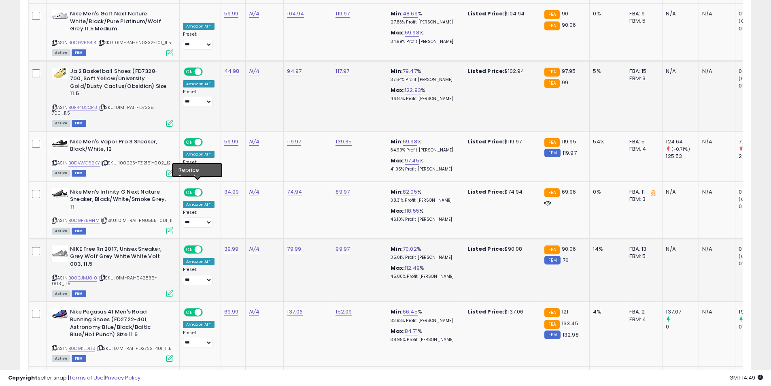
scroll to position [2530, 0]
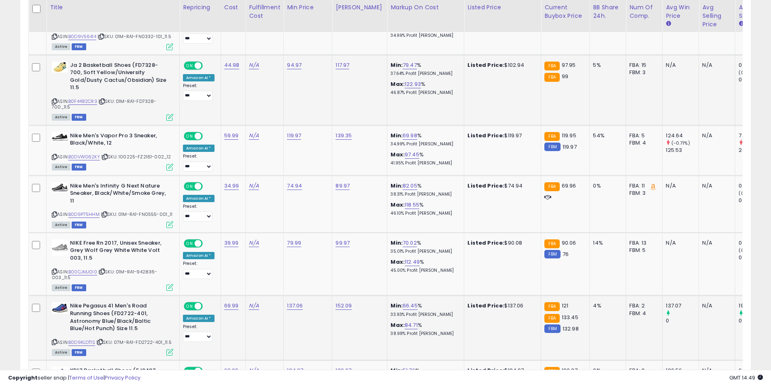
click at [55, 340] on icon at bounding box center [54, 342] width 5 height 4
click at [287, 302] on link "137.06" at bounding box center [295, 306] width 16 height 8
drag, startPoint x: 269, startPoint y: 251, endPoint x: 184, endPoint y: 242, distance: 85.8
type input "******"
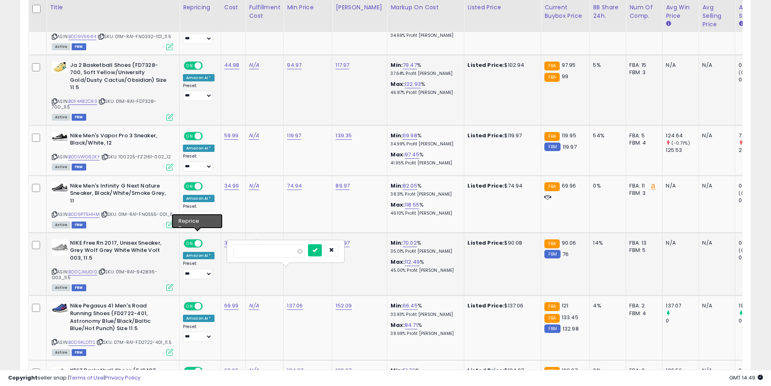
click button "submit" at bounding box center [315, 250] width 14 height 12
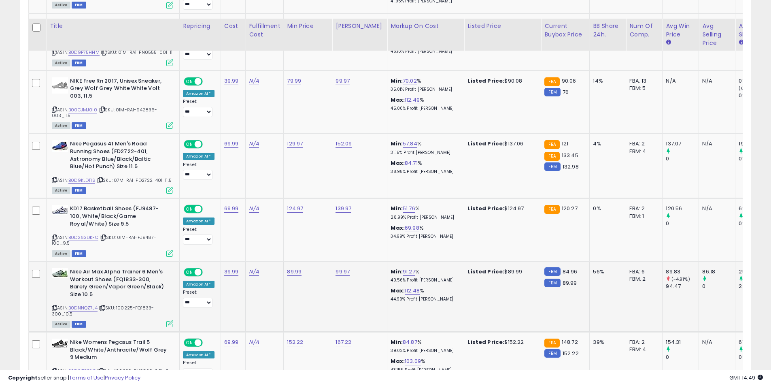
scroll to position [2732, 0]
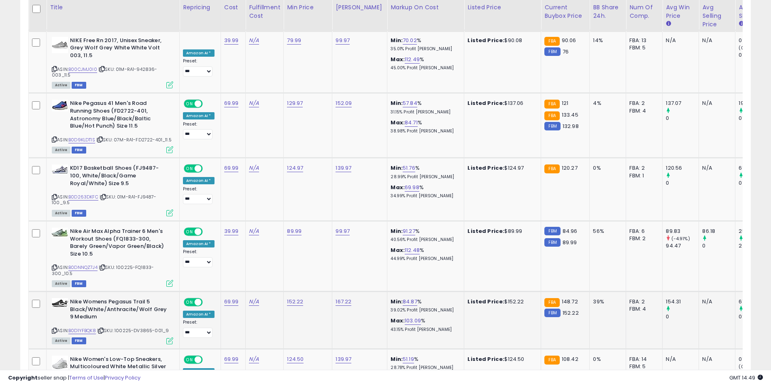
click at [57, 298] on div "ASIN: B0D1YFBQK8 | SKU: 100225-DV3865-001_9 Active FBM" at bounding box center [112, 320] width 121 height 45
click at [54, 328] on icon at bounding box center [54, 330] width 5 height 4
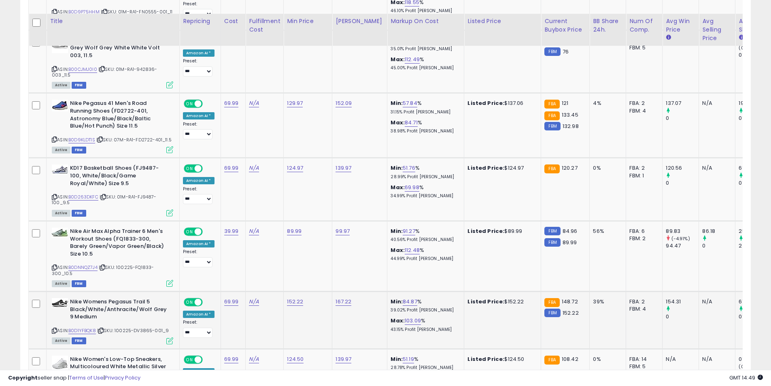
scroll to position [2773, 0]
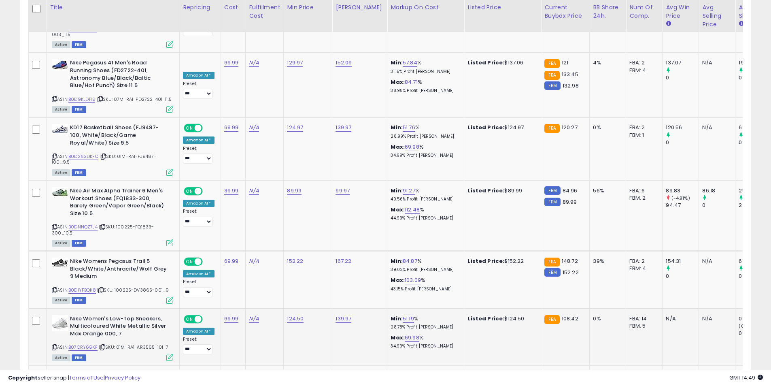
click at [55, 345] on icon at bounding box center [54, 347] width 5 height 4
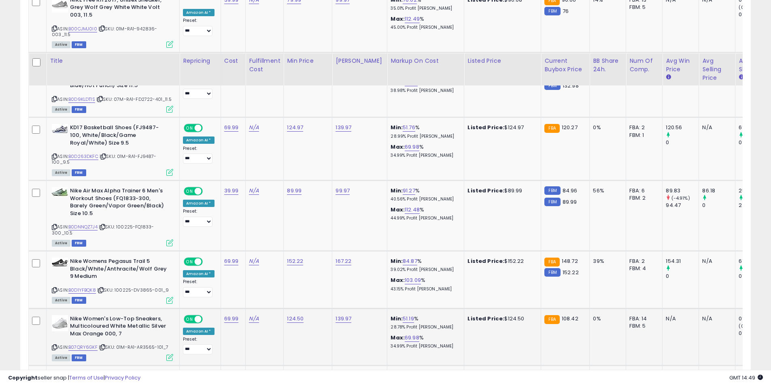
scroll to position [2853, 0]
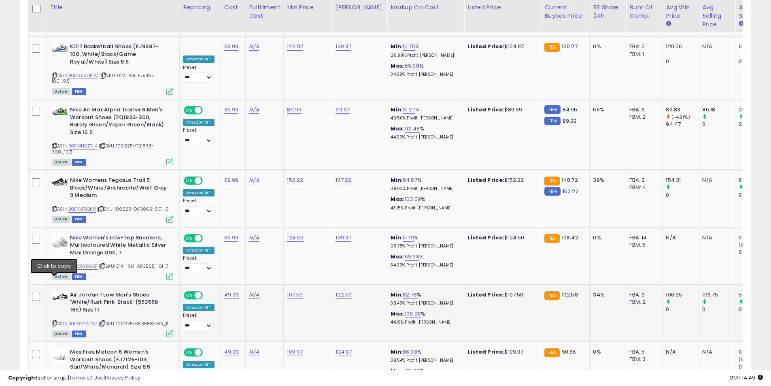
click at [53, 321] on icon at bounding box center [54, 323] width 5 height 4
click at [289, 291] on link "107.50" at bounding box center [295, 295] width 16 height 8
drag, startPoint x: 263, startPoint y: 233, endPoint x: 213, endPoint y: 232, distance: 49.4
type input "*****"
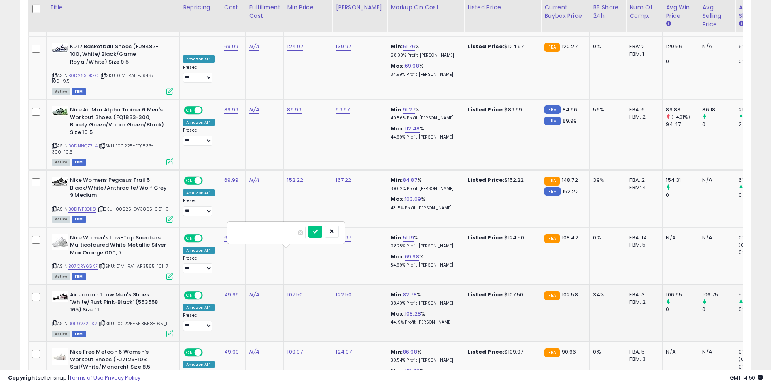
click button "submit" at bounding box center [315, 231] width 14 height 12
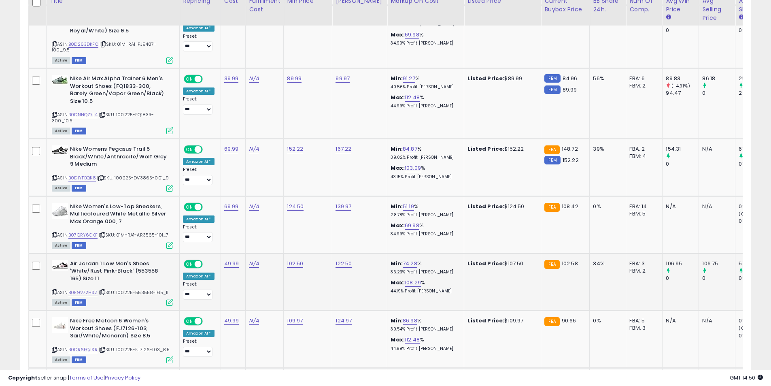
scroll to position [2894, 0]
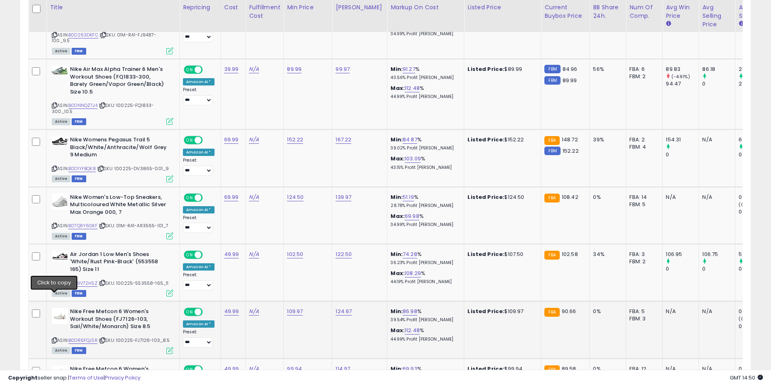
click at [55, 338] on icon at bounding box center [54, 340] width 5 height 4
click at [293, 307] on link "109.97" at bounding box center [295, 311] width 16 height 8
drag, startPoint x: 276, startPoint y: 252, endPoint x: 197, endPoint y: 245, distance: 78.9
type input "******"
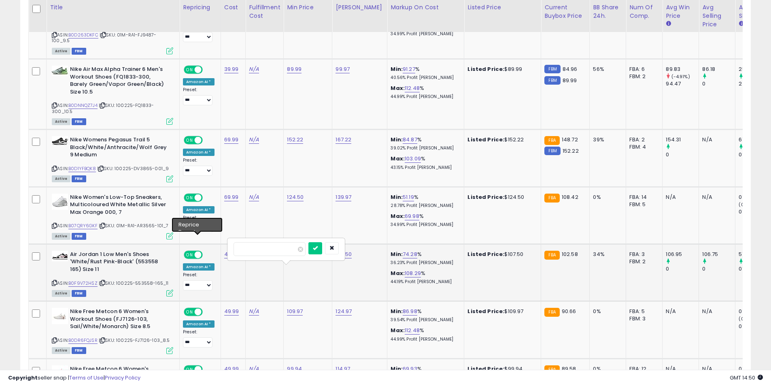
click button "submit" at bounding box center [315, 248] width 14 height 12
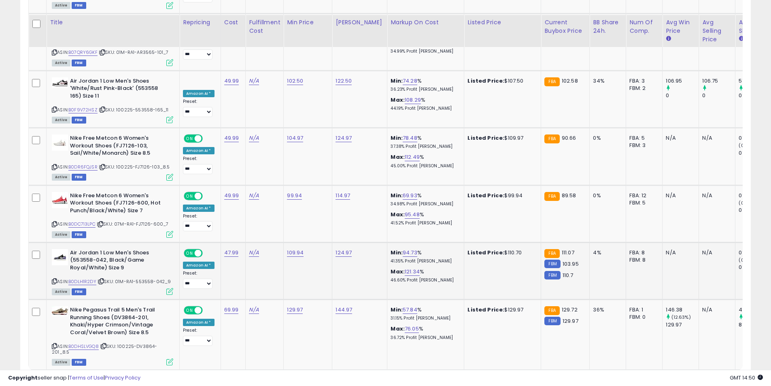
scroll to position [3086, 0]
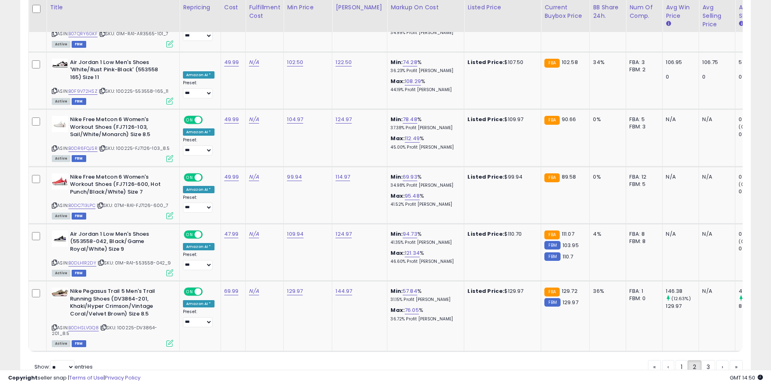
drag, startPoint x: 703, startPoint y: 330, endPoint x: 672, endPoint y: 320, distance: 32.8
click at [702, 360] on link "3" at bounding box center [709, 367] width 14 height 14
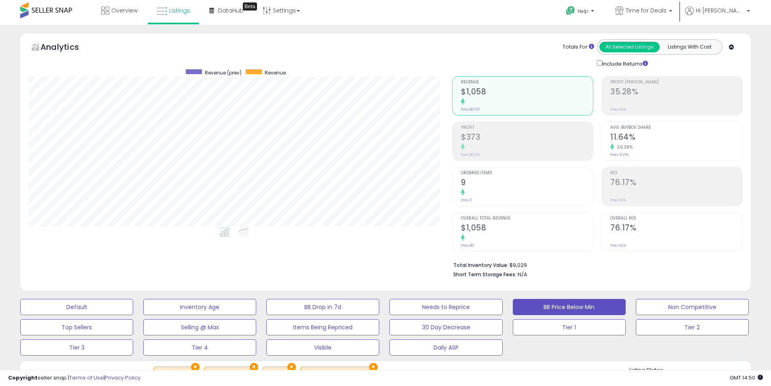
scroll to position [0, 0]
